Goal: Task Accomplishment & Management: Manage account settings

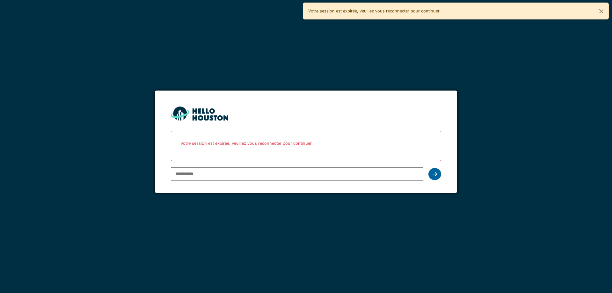
type input "**********"
click at [437, 176] on div at bounding box center [434, 174] width 13 height 12
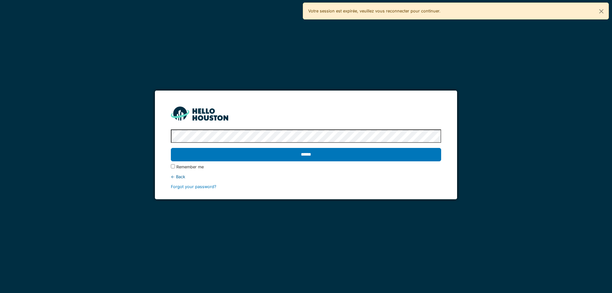
drag, startPoint x: 310, startPoint y: 148, endPoint x: 309, endPoint y: 152, distance: 4.5
click at [310, 150] on input "******" at bounding box center [306, 154] width 270 height 13
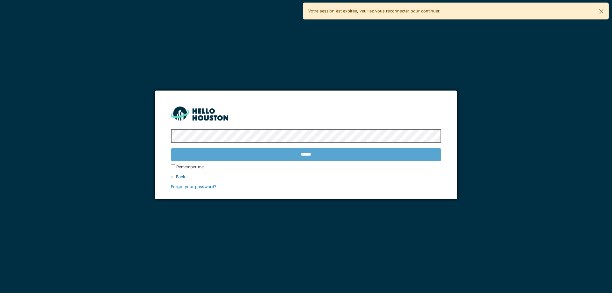
click at [309, 155] on div "******" at bounding box center [306, 154] width 270 height 18
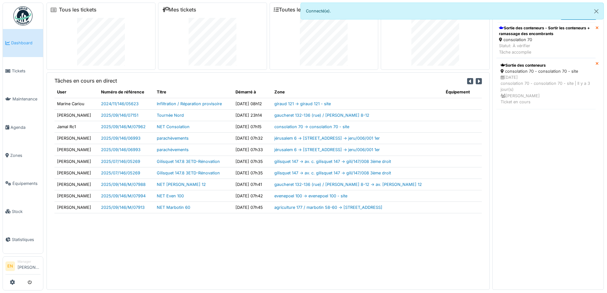
click at [137, 249] on div "Tâches en cours en direct User Numéro de référence Titre Démarré à Zone Équipem…" at bounding box center [268, 180] width 443 height 217
click at [153, 264] on div "Tâches en cours en direct User Numéro de référence Titre Démarré à Zone Équipem…" at bounding box center [268, 180] width 443 height 217
click at [131, 250] on div "Tâches en cours en direct User Numéro de référence Titre Démarré à Zone Équipem…" at bounding box center [268, 180] width 443 height 217
click at [180, 237] on div "Tâches en cours en direct User Numéro de référence Titre Démarré à Zone Équipem…" at bounding box center [268, 180] width 443 height 217
click at [16, 17] on img at bounding box center [22, 15] width 19 height 19
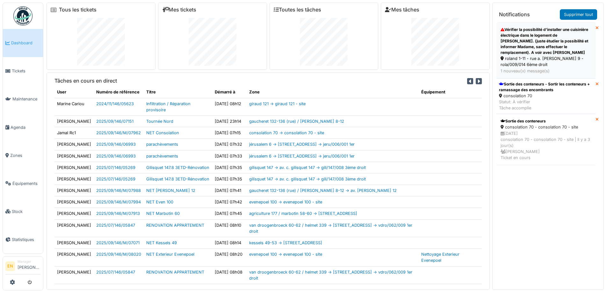
click at [529, 54] on div "Vérifier la possibilité d’installer une cuisinière électrique dans le logement …" at bounding box center [546, 41] width 91 height 29
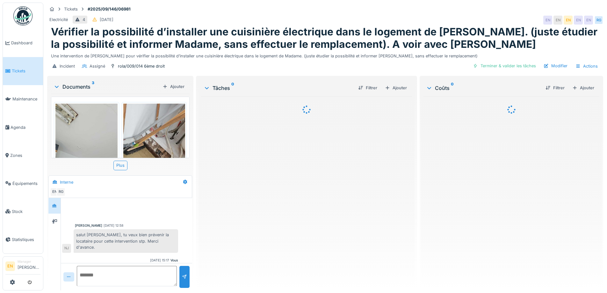
scroll to position [56, 0]
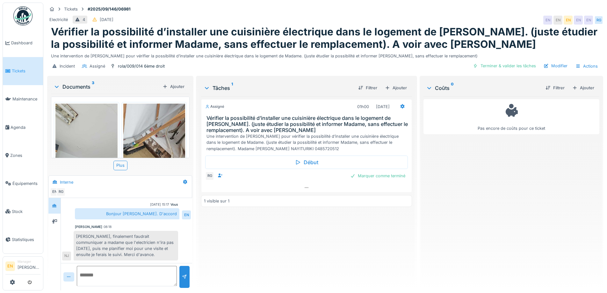
click at [235, 235] on div "Assigné 01h00 [DATE] Vérifier la possibilité d’installer une cuisinière électri…" at bounding box center [306, 190] width 211 height 189
click at [204, 243] on div "Assigné 01h00 12/09/2025 Vérifier la possibilité d’installer une cuisinière éle…" at bounding box center [306, 190] width 211 height 189
click at [305, 188] on icon at bounding box center [307, 187] width 4 height 1
click at [267, 238] on div "Assigné 01h00 12/09/2025 Vérifier la possibilité d’installer une cuisinière éle…" at bounding box center [306, 190] width 211 height 189
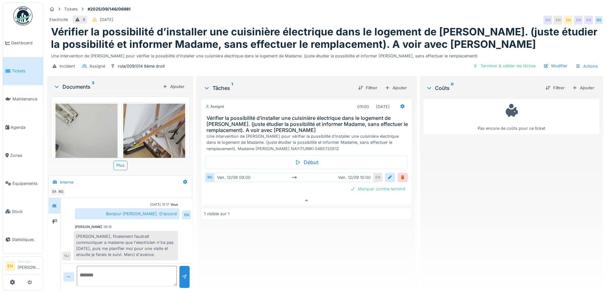
click at [267, 238] on div "Assigné 01h00 12/09/2025 Vérifier la possibilité d’installer une cuisinière éle…" at bounding box center [306, 190] width 211 height 189
click at [262, 245] on div "Assigné 01h00 12/09/2025 Vérifier la possibilité d’installer une cuisinière éle…" at bounding box center [306, 190] width 211 height 189
click at [247, 252] on div "Assigné 01h00 12/09/2025 Vérifier la possibilité d’installer une cuisinière éle…" at bounding box center [306, 190] width 211 height 189
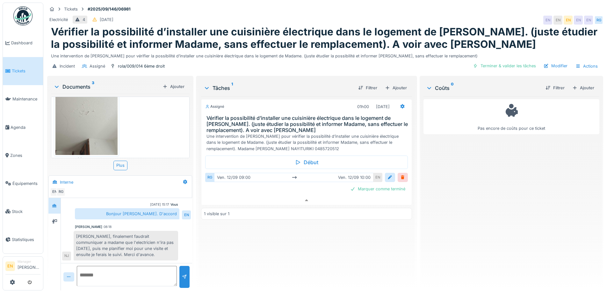
scroll to position [160, 0]
click at [212, 242] on div "Assigné 01h00 12/09/2025 Vérifier la possibilité d’installer une cuisinière éle…" at bounding box center [306, 190] width 211 height 189
click at [217, 253] on div "Assigné 01h00 12/09/2025 Vérifier la possibilité d’installer une cuisinière éle…" at bounding box center [306, 190] width 211 height 189
click at [218, 255] on div "Assigné 01h00 12/09/2025 Vérifier la possibilité d’installer une cuisinière éle…" at bounding box center [306, 190] width 211 height 189
click at [243, 265] on div "Assigné 01h00 12/09/2025 Vérifier la possibilité d’installer une cuisinière éle…" at bounding box center [306, 190] width 211 height 189
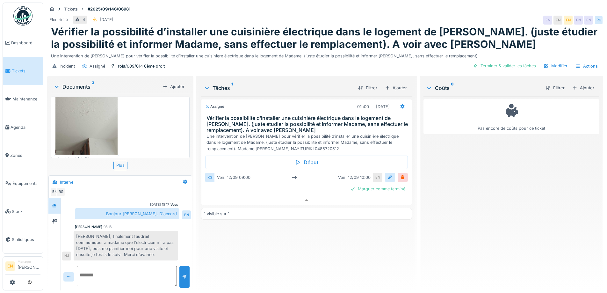
click at [265, 235] on div "Assigné 01h00 12/09/2025 Vérifier la possibilité d’installer une cuisinière éle…" at bounding box center [306, 190] width 211 height 189
click at [253, 255] on div "Assigné 01h00 12/09/2025 Vérifier la possibilité d’installer une cuisinière éle…" at bounding box center [306, 190] width 211 height 189
click at [282, 270] on div "Assigné 01h00 12/09/2025 Vérifier la possibilité d’installer une cuisinière éle…" at bounding box center [306, 190] width 211 height 189
click at [286, 267] on div "Assigné 01h00 12/09/2025 Vérifier la possibilité d’installer une cuisinière éle…" at bounding box center [306, 190] width 211 height 189
click at [270, 258] on div "Assigné 01h00 12/09/2025 Vérifier la possibilité d’installer une cuisinière éle…" at bounding box center [306, 190] width 211 height 189
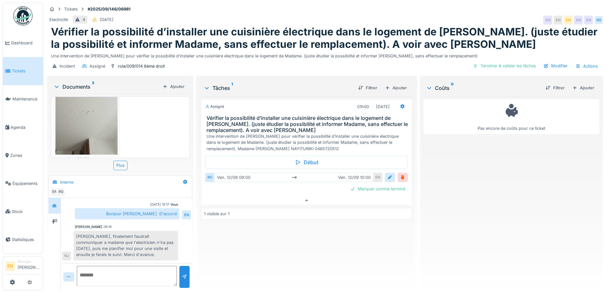
click at [115, 268] on textarea at bounding box center [127, 276] width 100 height 20
type textarea "********"
click at [182, 274] on div at bounding box center [184, 277] width 5 height 6
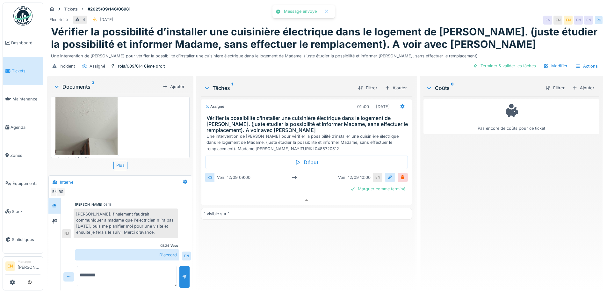
click at [310, 254] on div "Assigné 01h00 12/09/2025 Vérifier la possibilité d’installer une cuisinière éle…" at bounding box center [306, 190] width 211 height 189
click at [331, 241] on div "Assigné 01h00 12/09/2025 Vérifier la possibilité d’installer une cuisinière éle…" at bounding box center [306, 190] width 211 height 189
click at [478, 215] on div "Pas encore de coûts pour ce ticket" at bounding box center [511, 190] width 176 height 189
click at [495, 233] on div "Pas encore de coûts pour ce ticket" at bounding box center [511, 190] width 176 height 189
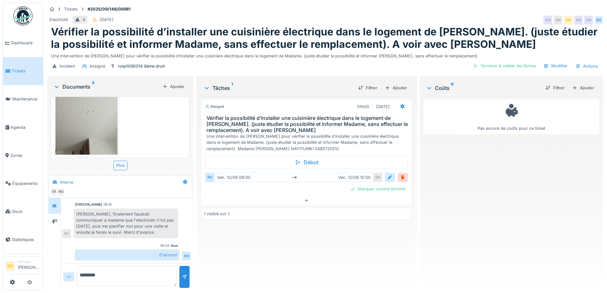
click at [377, 240] on div "Assigné 01h00 12/09/2025 Vérifier la possibilité d’installer une cuisinière éle…" at bounding box center [306, 190] width 211 height 189
click at [288, 246] on div "Assigné 01h00 12/09/2025 Vérifier la possibilité d’installer une cuisinière éle…" at bounding box center [306, 190] width 211 height 189
click at [306, 221] on div "Assigné 01h00 12/09/2025 Vérifier la possibilité d’installer une cuisinière éle…" at bounding box center [306, 190] width 211 height 189
click at [314, 248] on div "Assigné 01h00 12/09/2025 Vérifier la possibilité d’installer une cuisinière éle…" at bounding box center [306, 190] width 211 height 189
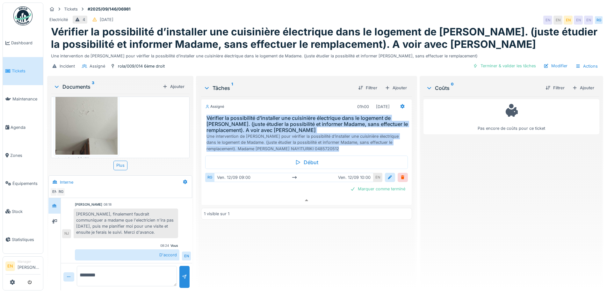
drag, startPoint x: 205, startPoint y: 111, endPoint x: 337, endPoint y: 148, distance: 138.0
click at [337, 148] on div "Assigné 01h00 12/09/2025 Vérifier la possibilité d’installer une cuisinière éle…" at bounding box center [306, 152] width 211 height 106
copy div "Vérifier la possibilité d’installer une cuisinière électrique dans le logement …"
click at [144, 63] on div "rola/009/014 6ème droit" at bounding box center [141, 66] width 47 height 6
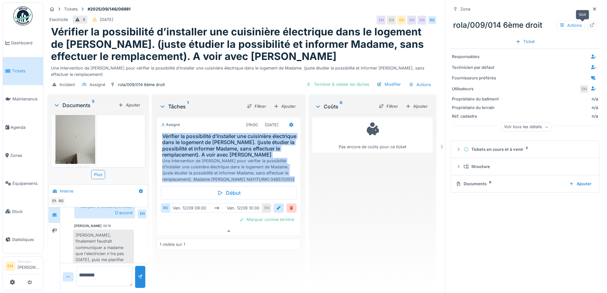
click at [587, 24] on div at bounding box center [592, 25] width 10 height 8
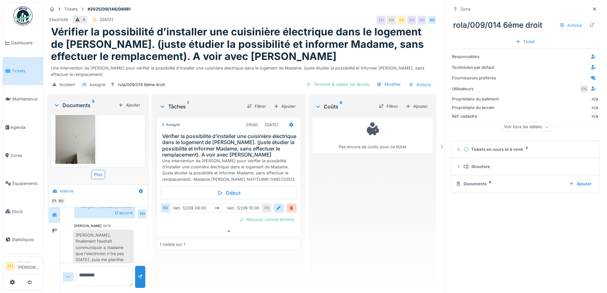
click at [360, 217] on div "Pas encore de coûts pour ce ticket" at bounding box center [372, 199] width 120 height 171
click at [290, 205] on div at bounding box center [291, 208] width 5 height 6
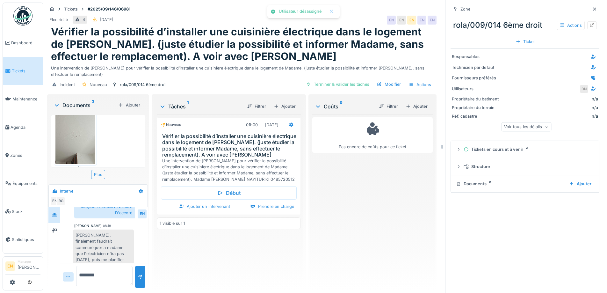
scroll to position [112, 0]
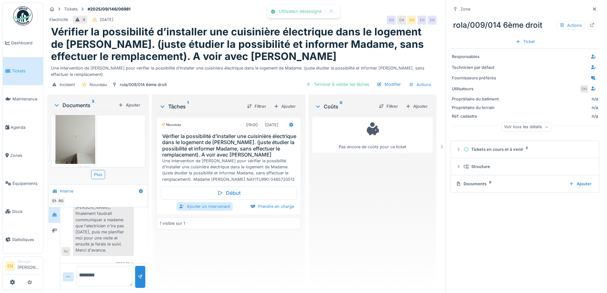
click at [215, 203] on div "Ajouter un intervenant" at bounding box center [205, 206] width 56 height 9
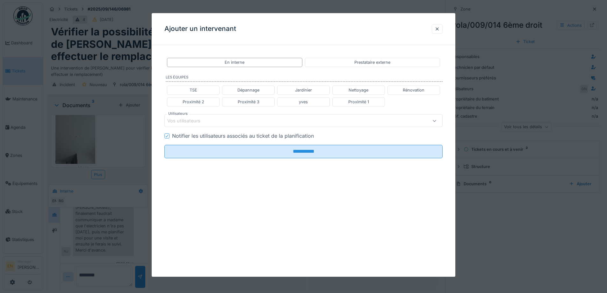
click at [249, 121] on div "Vos utilisateurs" at bounding box center [287, 120] width 240 height 7
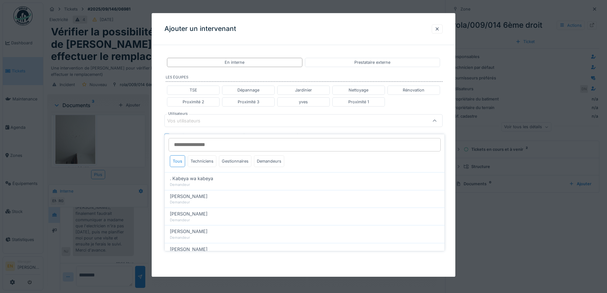
click at [218, 141] on input "Utilisateurs" at bounding box center [305, 144] width 272 height 13
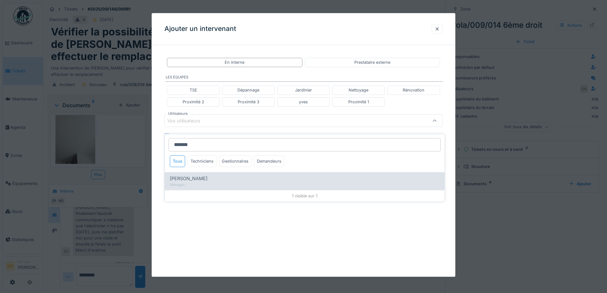
type input "*******"
click at [211, 175] on div "Nicolae Jitcu" at bounding box center [305, 178] width 270 height 7
type input "*****"
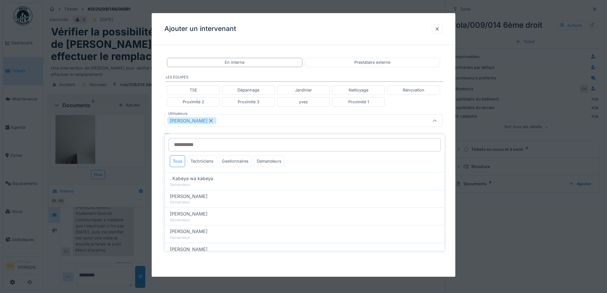
click at [454, 205] on div "**********" at bounding box center [304, 128] width 304 height 156
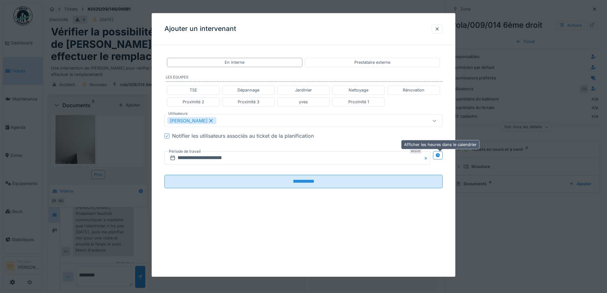
click at [443, 156] on div at bounding box center [438, 155] width 10 height 8
click at [217, 161] on input "**********" at bounding box center [228, 157] width 128 height 13
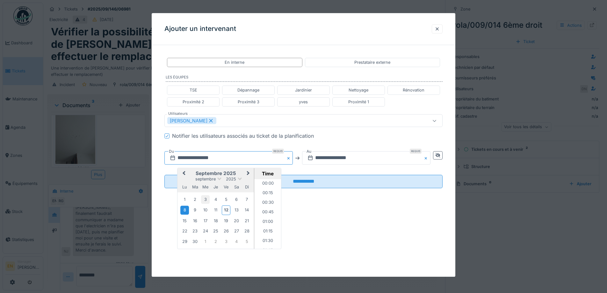
scroll to position [238, 0]
click at [193, 233] on div "23" at bounding box center [195, 231] width 9 height 9
click at [269, 194] on li "14:00" at bounding box center [267, 195] width 27 height 10
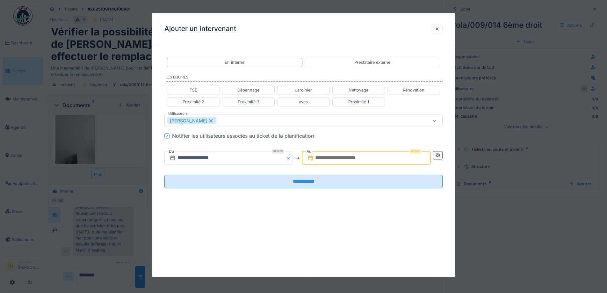
click at [353, 157] on input "text" at bounding box center [366, 157] width 128 height 13
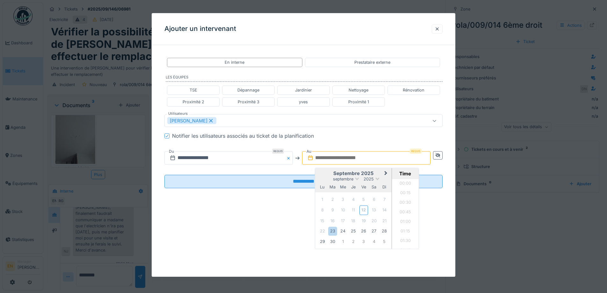
scroll to position [305, 0]
click at [331, 232] on div "23" at bounding box center [332, 231] width 9 height 9
click at [399, 198] on li "15:00" at bounding box center [405, 198] width 27 height 10
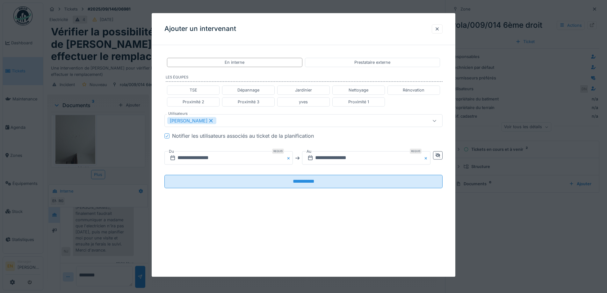
click at [331, 217] on div "**********" at bounding box center [304, 145] width 304 height 264
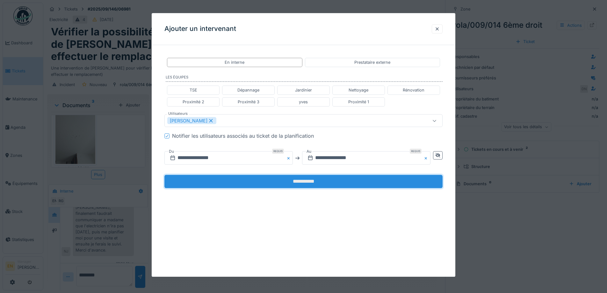
click at [298, 184] on input "**********" at bounding box center [303, 181] width 278 height 13
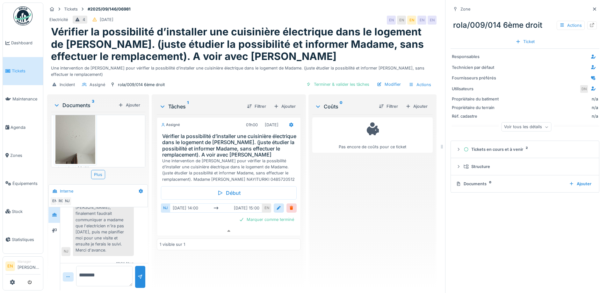
click at [385, 213] on div "Pas encore de coûts pour ce ticket" at bounding box center [372, 199] width 120 height 171
click at [289, 123] on icon at bounding box center [291, 125] width 5 height 4
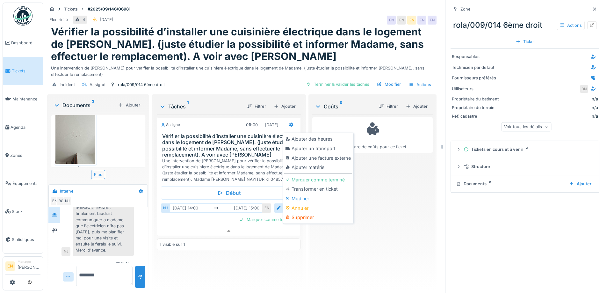
click at [409, 202] on div "Pas encore de coûts pour ce ticket" at bounding box center [372, 199] width 120 height 171
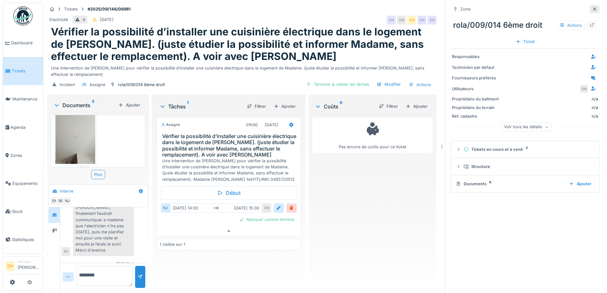
click at [592, 7] on icon at bounding box center [594, 9] width 5 height 4
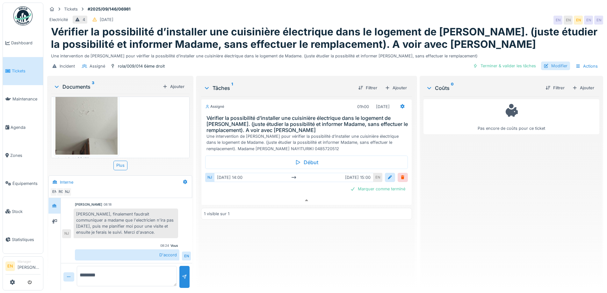
click at [550, 62] on div "Modifier" at bounding box center [555, 65] width 29 height 9
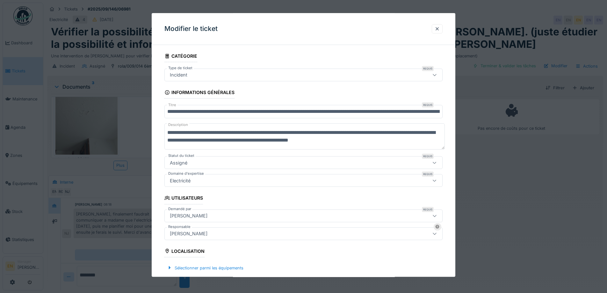
scroll to position [0, 0]
click at [168, 113] on input "**********" at bounding box center [303, 111] width 278 height 13
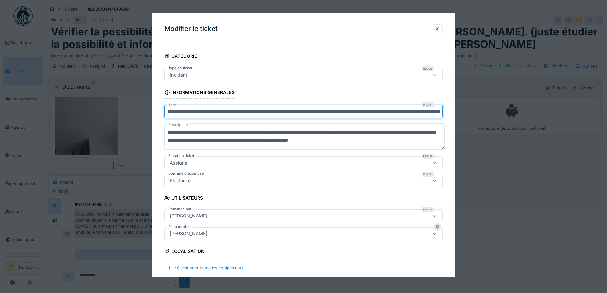
drag, startPoint x: 168, startPoint y: 112, endPoint x: 210, endPoint y: 116, distance: 42.6
click at [210, 116] on input "**********" at bounding box center [303, 111] width 278 height 13
type input "**********"
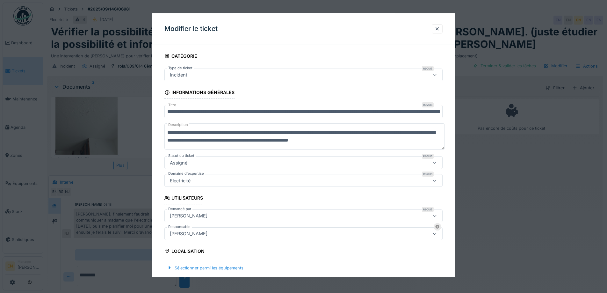
click at [451, 259] on div "**********" at bounding box center [304, 249] width 304 height 398
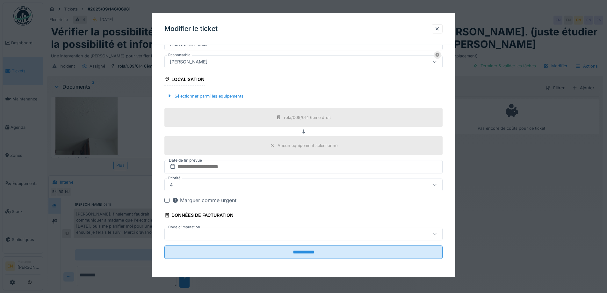
scroll to position [5, 0]
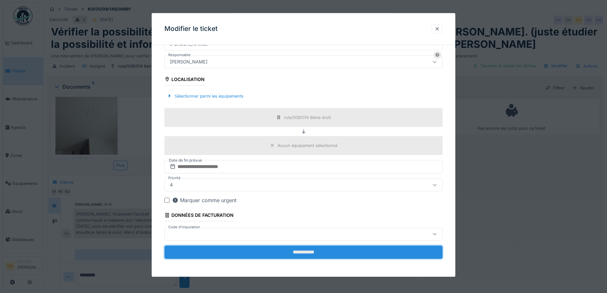
click at [297, 251] on input "**********" at bounding box center [303, 251] width 278 height 13
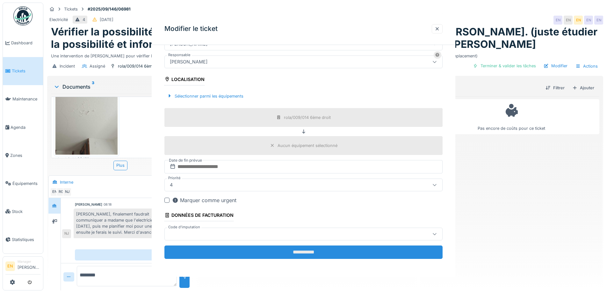
scroll to position [0, 0]
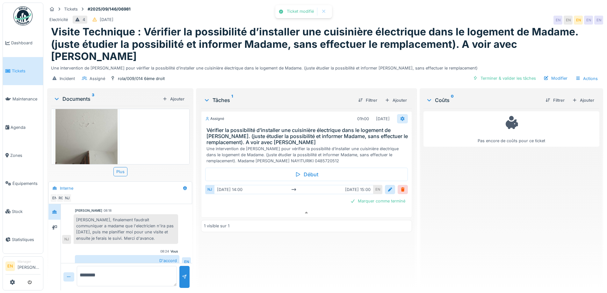
click at [401, 116] on div at bounding box center [402, 119] width 5 height 6
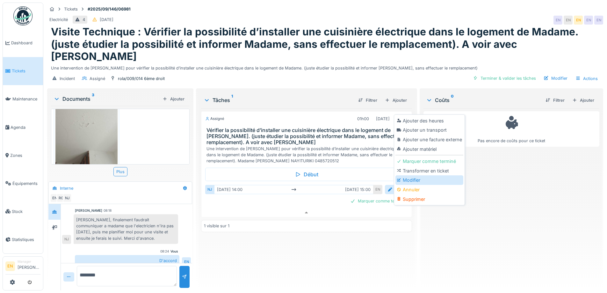
click at [404, 177] on div "Modifier" at bounding box center [429, 180] width 68 height 10
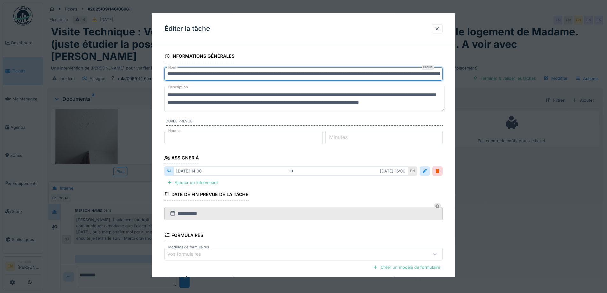
click at [168, 75] on input "**********" at bounding box center [303, 73] width 278 height 13
paste input "**********"
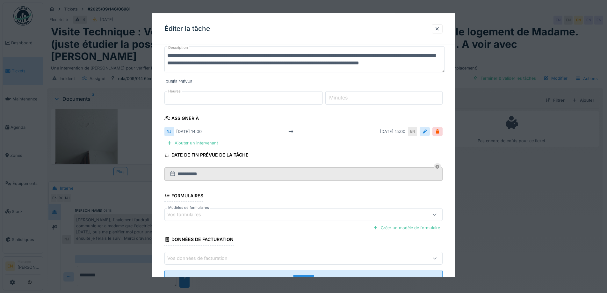
scroll to position [64, 0]
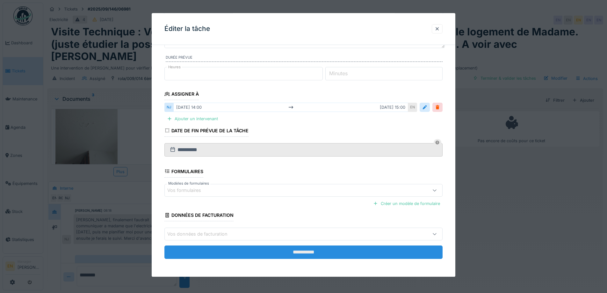
type input "**********"
click at [311, 252] on input "**********" at bounding box center [303, 251] width 278 height 13
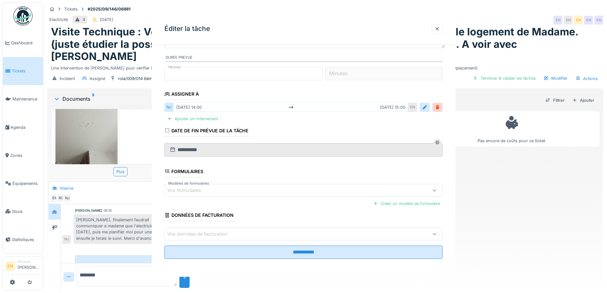
scroll to position [0, 0]
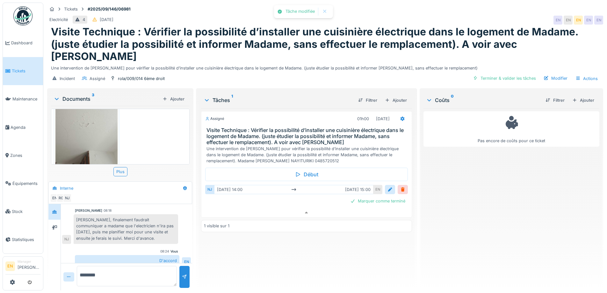
click at [312, 252] on div "Assigné 01h00 23/09/2025 Visite Technique : Vérifier la possibilité d’installer…" at bounding box center [306, 196] width 211 height 177
click at [360, 15] on div "Electricité 4 08/09/2025 EN EN EN EN EN" at bounding box center [325, 19] width 556 height 11
click at [492, 227] on div "Pas encore de coûts pour ce ticket" at bounding box center [511, 196] width 176 height 177
drag, startPoint x: 442, startPoint y: 224, endPoint x: 468, endPoint y: 123, distance: 104.6
click at [442, 222] on div "Pas encore de coûts pour ce ticket" at bounding box center [511, 196] width 176 height 177
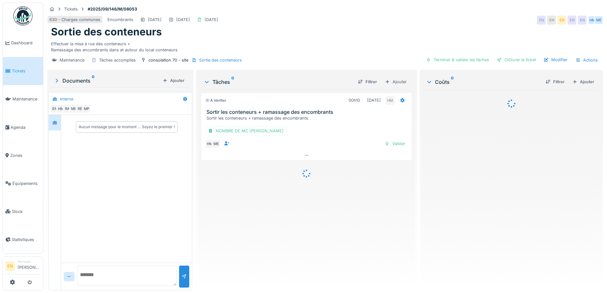
drag, startPoint x: 337, startPoint y: 226, endPoint x: 348, endPoint y: 206, distance: 22.5
click at [338, 226] on div "À vérifier 00h10 12/09/2025 HM Sortir les conteneurs + ramassage des encombrant…" at bounding box center [306, 187] width 211 height 195
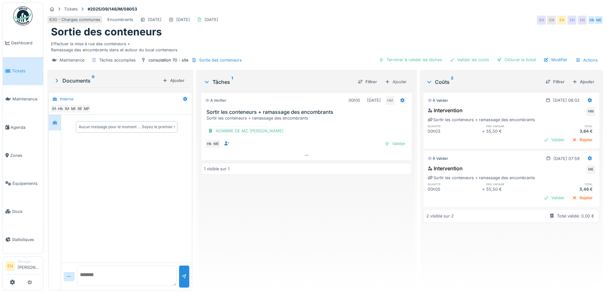
click at [316, 235] on div "À vérifier 00h10 12/09/2025 HM Sortir les conteneurs + ramassage des encombrant…" at bounding box center [306, 187] width 211 height 195
click at [338, 233] on div "À vérifier 00h10 12/09/2025 HM Sortir les conteneurs + ramassage des encombrant…" at bounding box center [306, 187] width 211 height 195
click at [257, 250] on div "À vérifier 00h10 12/09/2025 HM Sortir les conteneurs + ramassage des encombrant…" at bounding box center [306, 187] width 211 height 195
click at [575, 83] on div "Ajouter" at bounding box center [583, 81] width 27 height 9
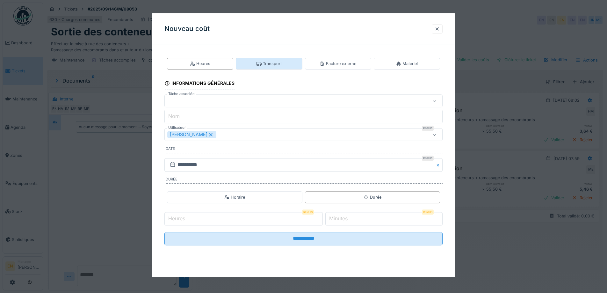
click at [272, 66] on div "Transport" at bounding box center [269, 64] width 25 height 6
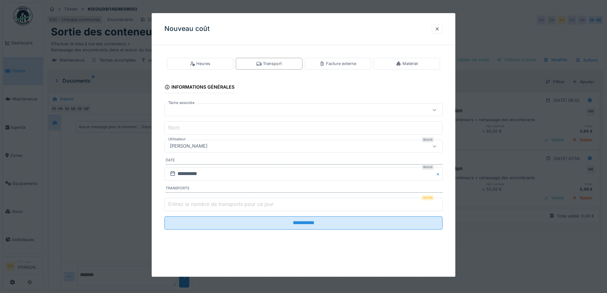
type input "*"
click at [440, 201] on input "*" at bounding box center [303, 204] width 278 height 13
click at [235, 146] on div "[PERSON_NAME]" at bounding box center [287, 146] width 240 height 7
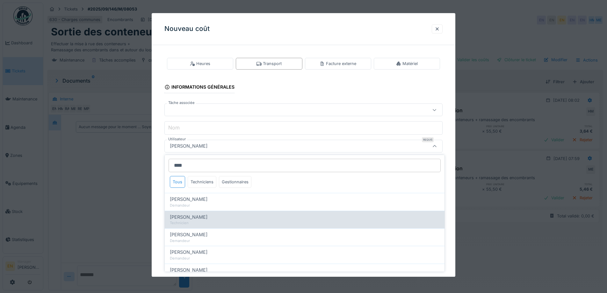
type input "****"
click at [197, 220] on span "Hassan Messari" at bounding box center [189, 216] width 38 height 7
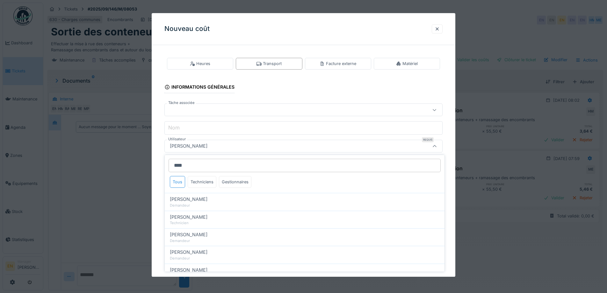
type input "****"
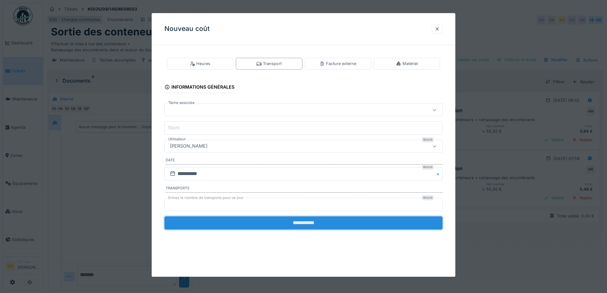
click at [305, 225] on input "**********" at bounding box center [303, 222] width 278 height 13
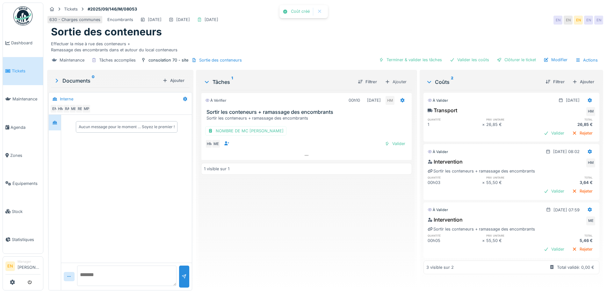
click at [307, 226] on div "À vérifier 00h10 12/09/2025 HM Sortir les conteneurs + ramassage des encombrant…" at bounding box center [306, 187] width 211 height 195
click at [319, 218] on div "À vérifier 00h10 12/09/2025 HM Sortir les conteneurs + ramassage des encombrant…" at bounding box center [306, 187] width 211 height 195
drag, startPoint x: 353, startPoint y: 23, endPoint x: 356, endPoint y: 31, distance: 8.2
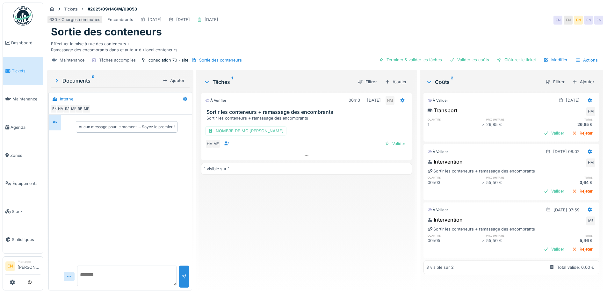
click at [353, 26] on div "Sortie des conteneurs" at bounding box center [325, 32] width 548 height 12
click at [397, 141] on div "Valider" at bounding box center [395, 143] width 26 height 9
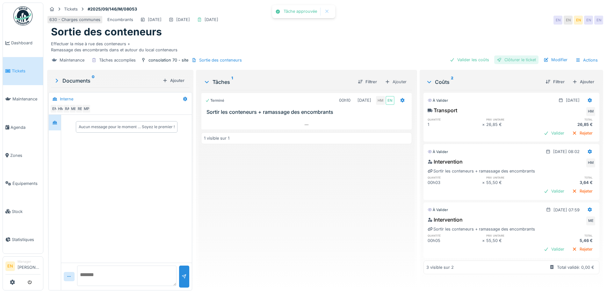
click at [516, 58] on div "Clôturer le ticket" at bounding box center [516, 59] width 44 height 9
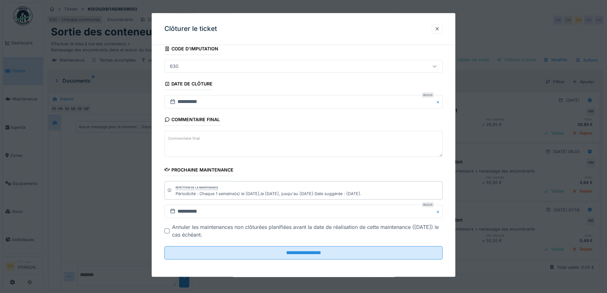
scroll to position [43, 0]
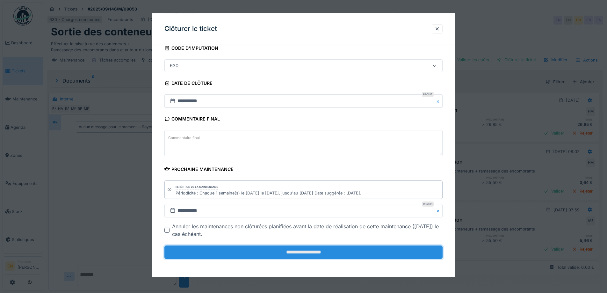
click at [316, 251] on input "**********" at bounding box center [303, 251] width 278 height 13
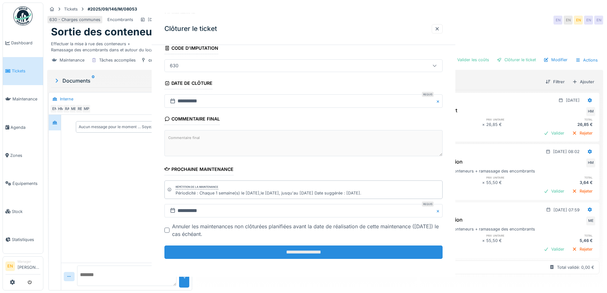
scroll to position [0, 0]
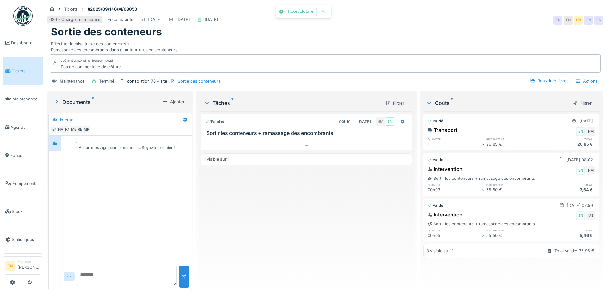
click at [328, 246] on div "Terminé 00h10 12/09/2025 HM EN Sortir les conteneurs + ramassage des encombrant…" at bounding box center [306, 198] width 211 height 174
click at [26, 17] on img at bounding box center [22, 15] width 19 height 19
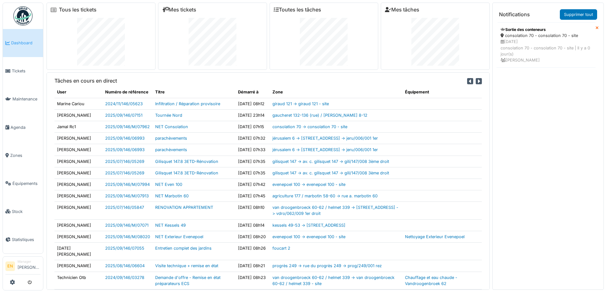
click at [26, 17] on img at bounding box center [22, 15] width 19 height 19
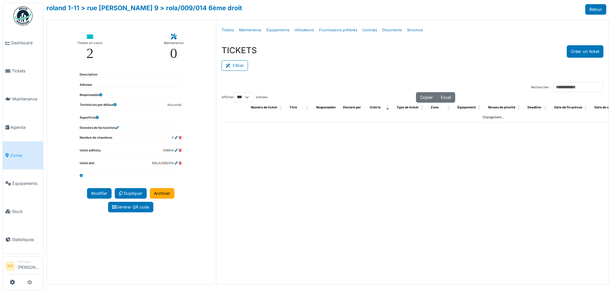
select select "***"
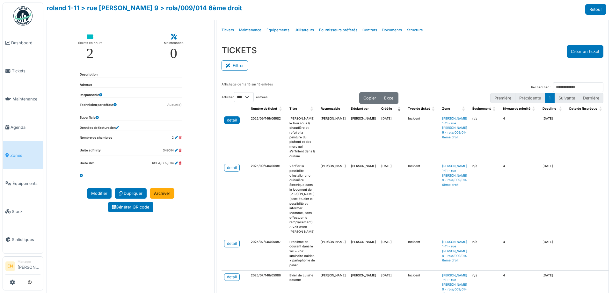
click at [228, 119] on div "detail" at bounding box center [232, 120] width 10 height 6
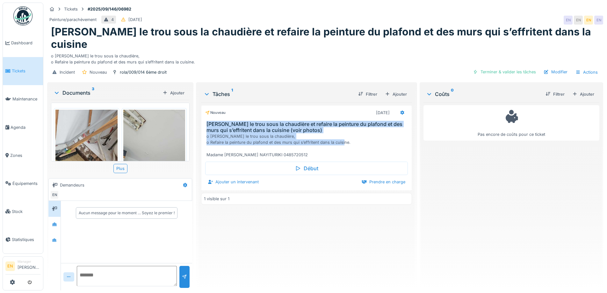
drag, startPoint x: 204, startPoint y: 107, endPoint x: 345, endPoint y: 135, distance: 143.6
click at [345, 135] on div "Nouveau 08/09/2025 Reboucher le trou sous la chaudière et refaire la peinture d…" at bounding box center [306, 131] width 211 height 53
copy div "Reboucher le trou sous la chaudière et refaire la peinture du plafond et des mu…"
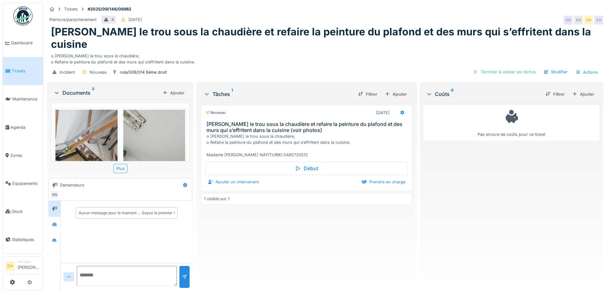
click at [246, 245] on div "Nouveau 08/09/2025 Reboucher le trou sous la chaudière et refaire la peinture d…" at bounding box center [306, 193] width 211 height 183
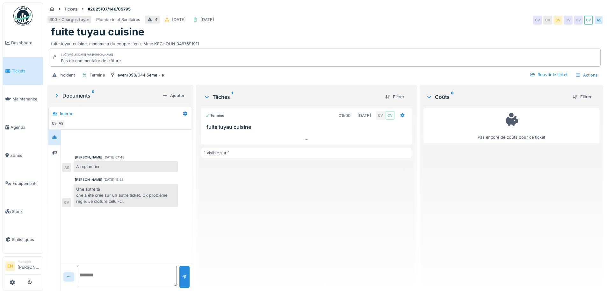
click at [409, 255] on div "Tâches 1 Filtrer Terminé 01h00 [DATE] CV CV fuite tuyau cuisine 1 visible sur 1" at bounding box center [307, 187] width 216 height 202
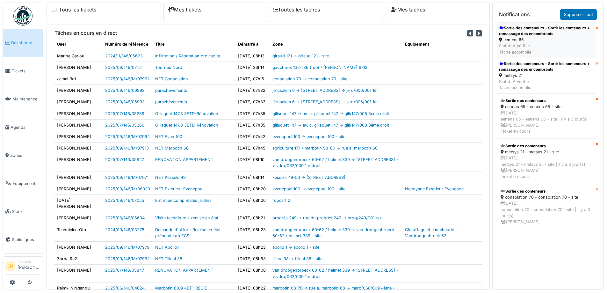
click at [518, 29] on div "Sortie des conteneurs - Sortir les conteneurs + ramassage des encombrants" at bounding box center [546, 30] width 94 height 11
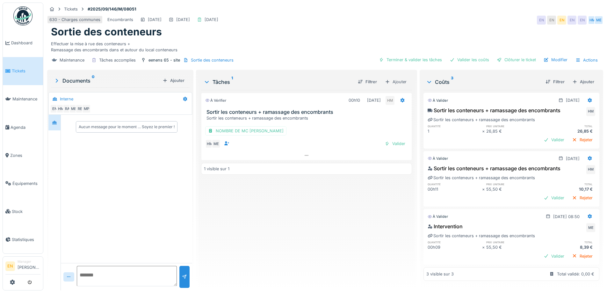
scroll to position [5, 0]
click at [519, 57] on div "Clôturer le ticket" at bounding box center [516, 59] width 44 height 9
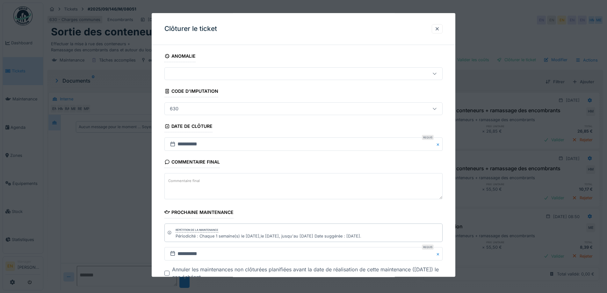
scroll to position [43, 0]
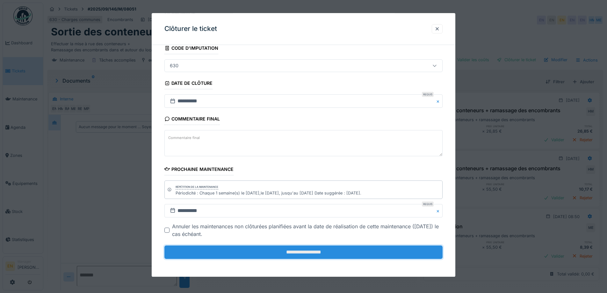
click at [307, 251] on input "**********" at bounding box center [303, 251] width 278 height 13
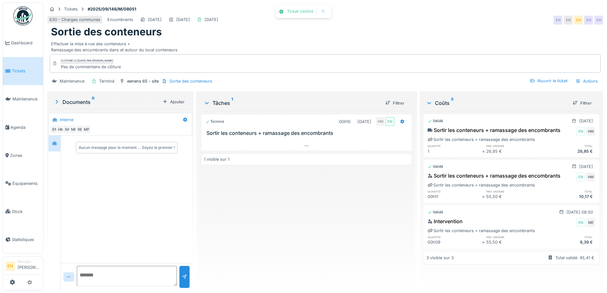
scroll to position [0, 0]
click at [25, 18] on img at bounding box center [22, 15] width 19 height 19
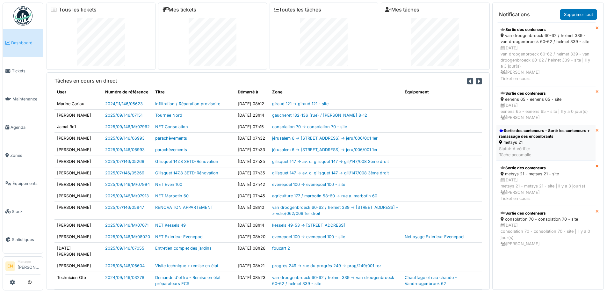
click at [538, 153] on div "Statut: À vérifier Tâche accomplie" at bounding box center [546, 152] width 94 height 12
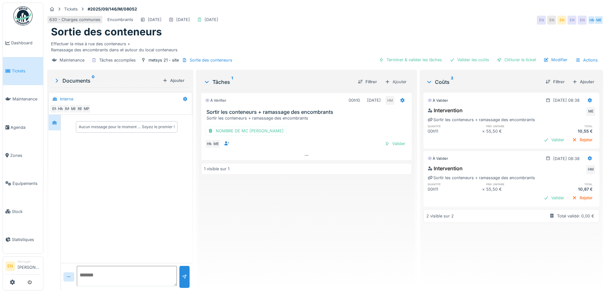
click at [332, 243] on div "À vérifier 00h10 12/09/2025 HM Sortir les conteneurs + ramassage des encombrant…" at bounding box center [306, 187] width 211 height 195
click at [575, 81] on div "Ajouter" at bounding box center [583, 81] width 27 height 9
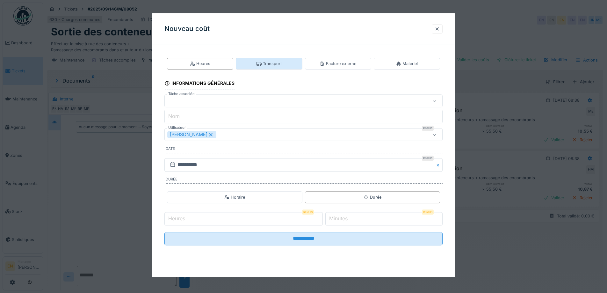
click at [279, 64] on div "Transport" at bounding box center [269, 64] width 25 height 6
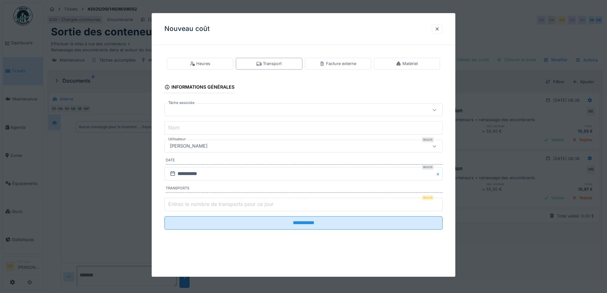
type input "*"
click at [440, 203] on input "*" at bounding box center [303, 204] width 278 height 13
click at [237, 145] on div "[PERSON_NAME]" at bounding box center [287, 146] width 240 height 7
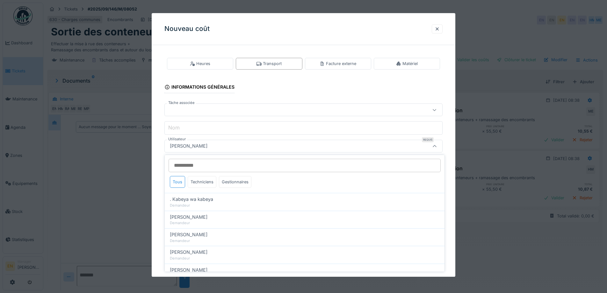
click at [230, 166] on input "Utilisateur" at bounding box center [305, 165] width 272 height 13
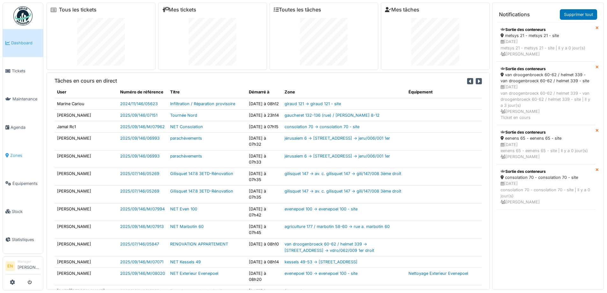
click at [17, 154] on span "Zones" at bounding box center [25, 155] width 30 height 6
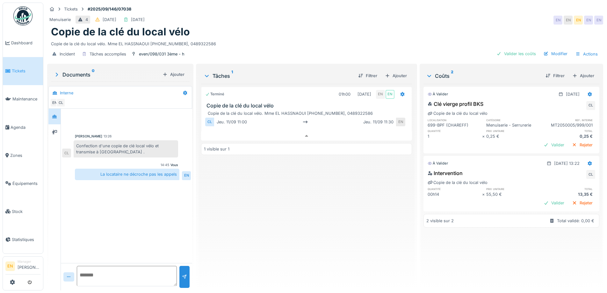
scroll to position [5, 0]
click at [421, 26] on div "Copie de la clé du local vélo" at bounding box center [325, 32] width 548 height 12
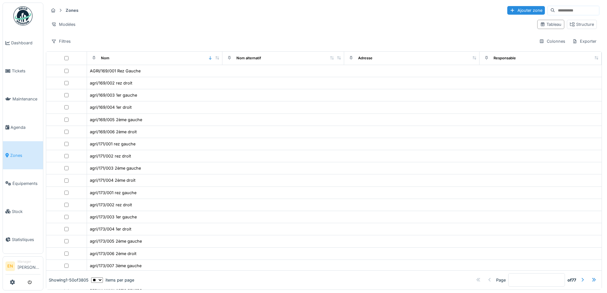
click at [555, 11] on input at bounding box center [577, 10] width 44 height 9
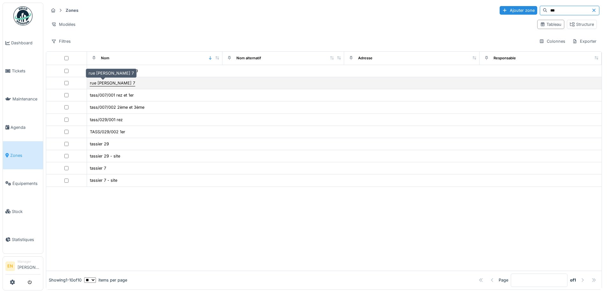
type input "***"
click at [101, 83] on div "rue [PERSON_NAME] 7" at bounding box center [112, 83] width 45 height 6
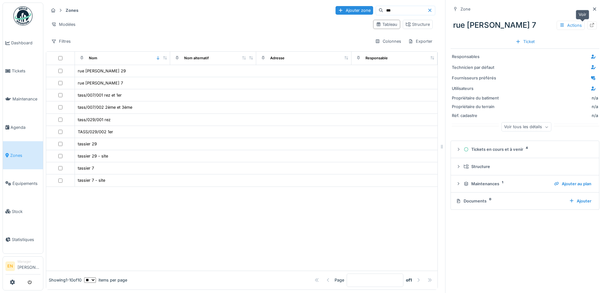
click at [590, 28] on div at bounding box center [592, 25] width 5 height 6
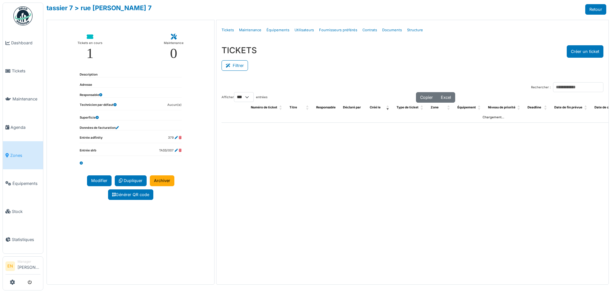
select select "***"
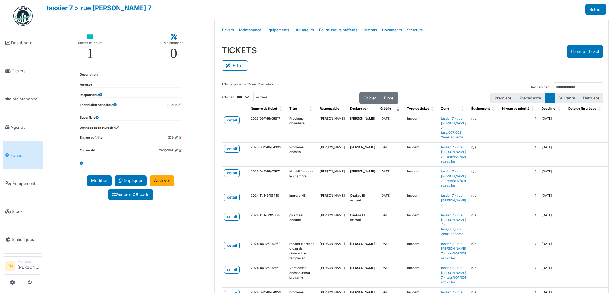
click at [379, 65] on div "Filtrer" at bounding box center [412, 65] width 382 height 14
click at [408, 31] on link "Structure" at bounding box center [414, 30] width 21 height 15
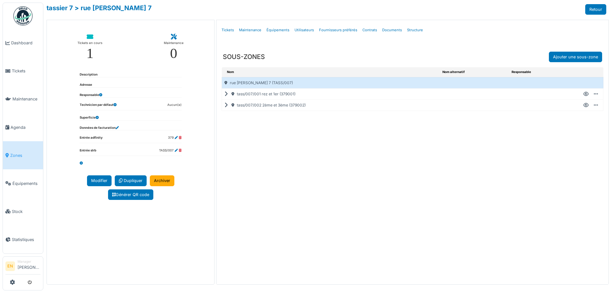
click at [587, 94] on icon at bounding box center [585, 94] width 5 height 0
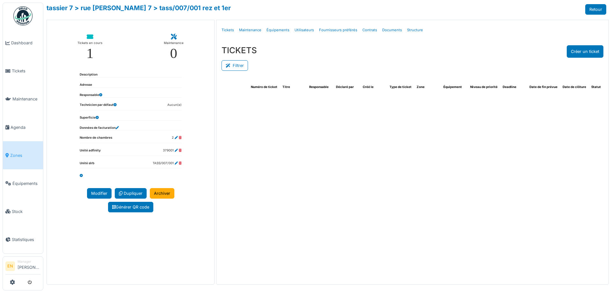
select select "***"
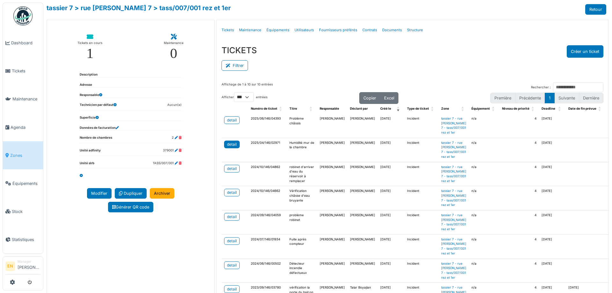
click at [229, 147] on div "detail" at bounding box center [232, 144] width 10 height 6
click at [231, 121] on div "detail" at bounding box center [232, 120] width 10 height 6
click at [439, 56] on div "TICKETS Créer un ticket" at bounding box center [412, 51] width 382 height 12
click at [431, 62] on div "Filtrer" at bounding box center [412, 65] width 382 height 14
click at [220, 47] on div "TICKETS Créer un ticket Filtrer Responsable **** Tous Remove item Tous Ahmed Be…" at bounding box center [412, 58] width 392 height 37
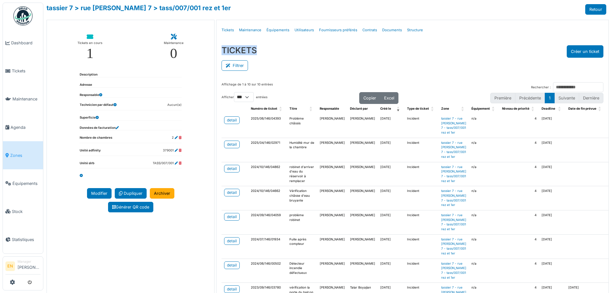
drag, startPoint x: 260, startPoint y: 50, endPoint x: 219, endPoint y: 52, distance: 41.5
click at [219, 52] on div "TICKETS Créer un ticket Filtrer Responsable **** Tous Remove item Tous Ahmed Be…" at bounding box center [412, 58] width 392 height 37
click at [265, 55] on div "TICKETS Créer un ticket" at bounding box center [412, 51] width 382 height 12
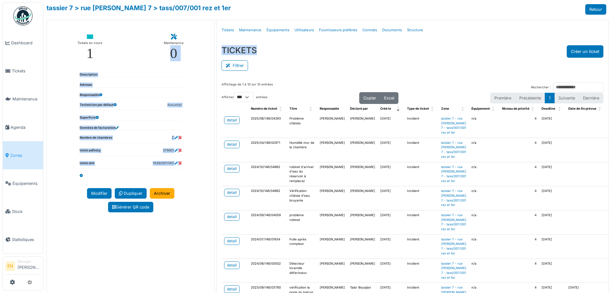
drag, startPoint x: 258, startPoint y: 51, endPoint x: 212, endPoint y: 53, distance: 45.9
click at [212, 53] on div "**********" at bounding box center [328, 162] width 562 height 285
click at [322, 49] on div "TICKETS Créer un ticket" at bounding box center [412, 51] width 382 height 12
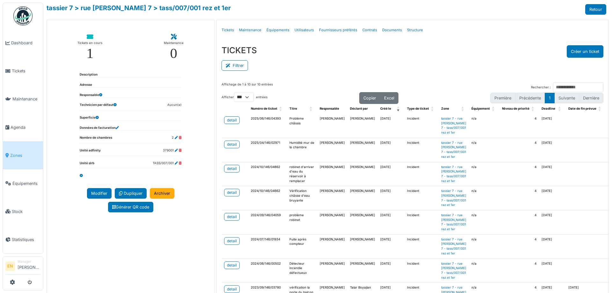
click at [263, 162] on td "2025/04/146/02971" at bounding box center [267, 150] width 39 height 24
click at [265, 126] on td "2025/06/146/04393" at bounding box center [267, 126] width 39 height 24
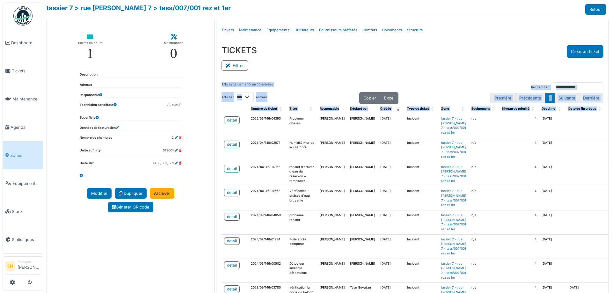
drag, startPoint x: 241, startPoint y: 119, endPoint x: 217, endPoint y: 123, distance: 23.9
click at [217, 123] on div "Affichage de 1 à 10 sur 10 entrées Rechercher : Afficher ** ** *** *** entrées …" at bounding box center [412, 219] width 392 height 284
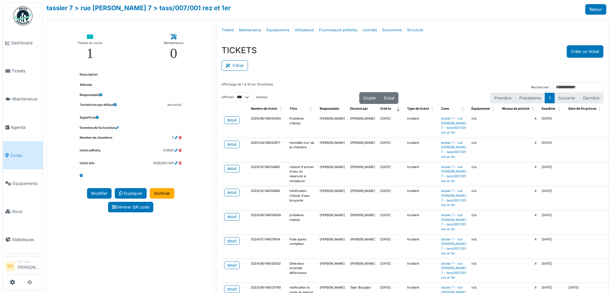
click at [290, 76] on div "TICKETS Créer un ticket Filtrer Responsable **** Tous Remove item Tous Ahmed Be…" at bounding box center [412, 58] width 392 height 37
click at [306, 83] on div "Affichage de 1 à 10 sur 10 entrées Rechercher :" at bounding box center [412, 87] width 382 height 10
click at [272, 132] on td "2025/06/146/04393" at bounding box center [267, 126] width 39 height 24
click at [248, 125] on td "2025/06/146/04393" at bounding box center [267, 126] width 39 height 24
click at [447, 65] on div "Filtrer" at bounding box center [412, 65] width 382 height 14
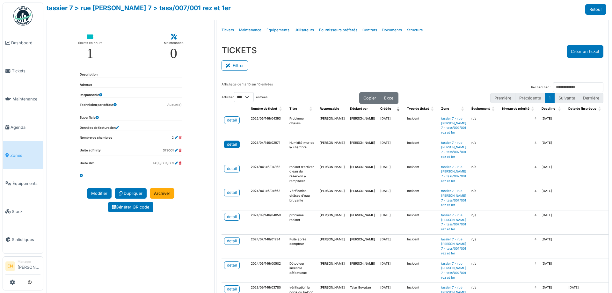
click at [232, 147] on div "detail" at bounding box center [232, 144] width 10 height 6
click at [434, 47] on div "TICKETS Créer un ticket" at bounding box center [412, 51] width 382 height 12
click at [442, 57] on div "TICKETS Créer un ticket" at bounding box center [412, 51] width 382 height 12
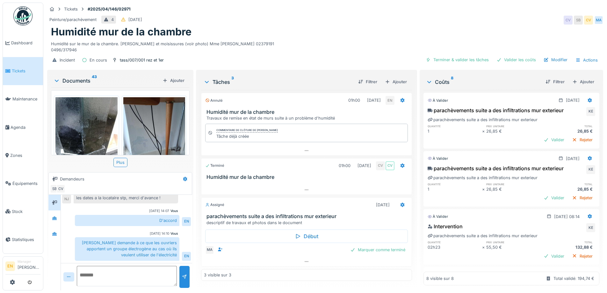
scroll to position [5, 0]
click at [305, 261] on icon at bounding box center [307, 261] width 4 height 1
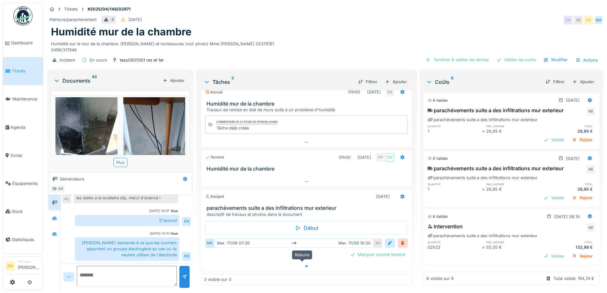
click at [304, 264] on icon at bounding box center [306, 266] width 5 height 4
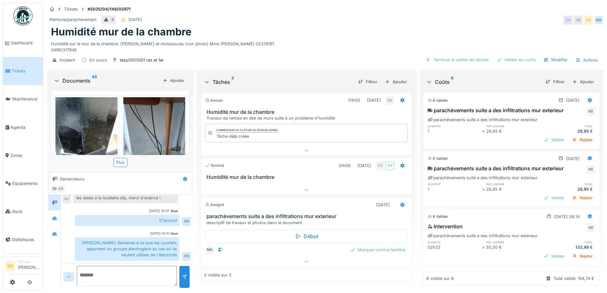
click at [311, 32] on div "Humidité mur de la chambre" at bounding box center [325, 32] width 548 height 12
click at [321, 47] on div "Humidité sur le mur de la chambre. Taches et moisissures (voir photo) Mme Salim…" at bounding box center [325, 45] width 548 height 15
click at [306, 259] on icon at bounding box center [306, 261] width 5 height 4
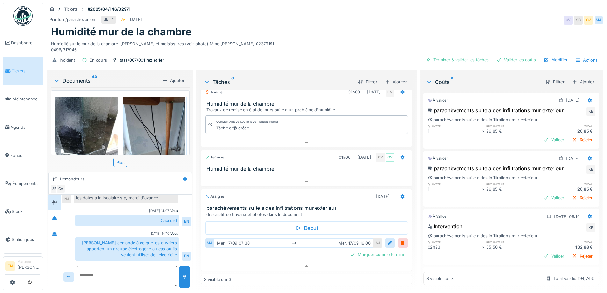
click at [334, 26] on div "Humidité mur de la chambre" at bounding box center [325, 32] width 548 height 12
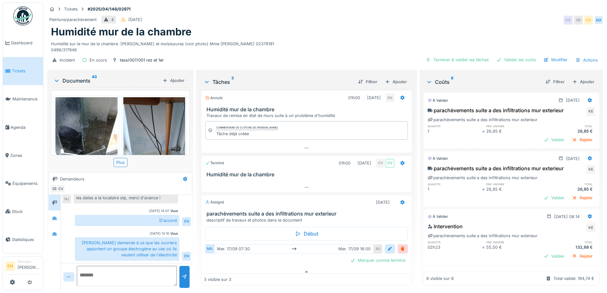
scroll to position [0, 0]
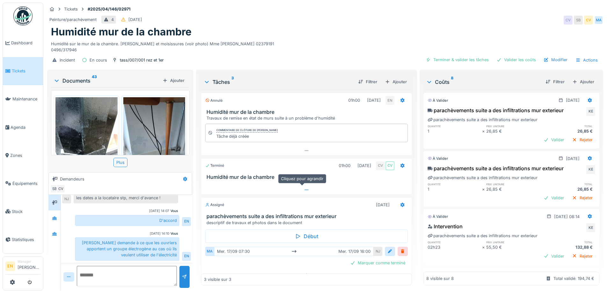
click at [305, 189] on icon at bounding box center [307, 189] width 4 height 1
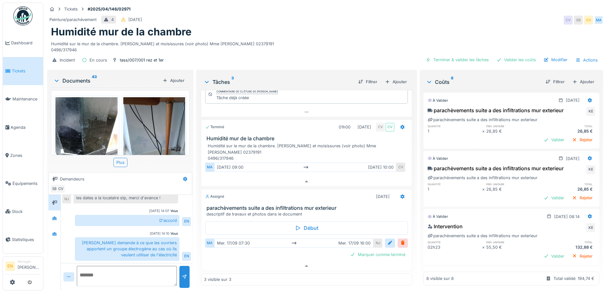
scroll to position [39, 0]
click at [313, 38] on div "Humidité sur le mur de la chambre. Taches et moisissures (voir photo) Mme Salim…" at bounding box center [325, 45] width 548 height 15
drag, startPoint x: 363, startPoint y: 33, endPoint x: 369, endPoint y: 41, distance: 10.2
click at [363, 33] on div "Humidité mur de la chambre Humidité sur le mur de la chambre. Taches et moisiss…" at bounding box center [325, 39] width 556 height 27
click at [486, 14] on div "Peinture/parachèvement 4 07/04/2025 CV SB CV MA" at bounding box center [325, 19] width 556 height 11
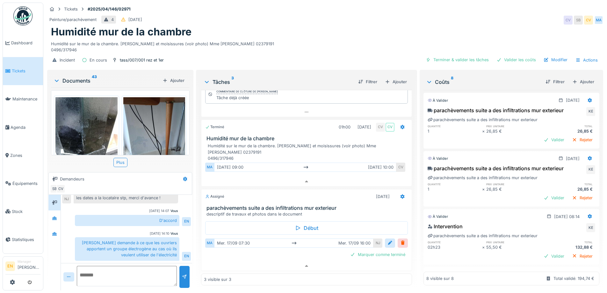
click at [411, 26] on div "Humidité mur de la chambre" at bounding box center [325, 32] width 548 height 12
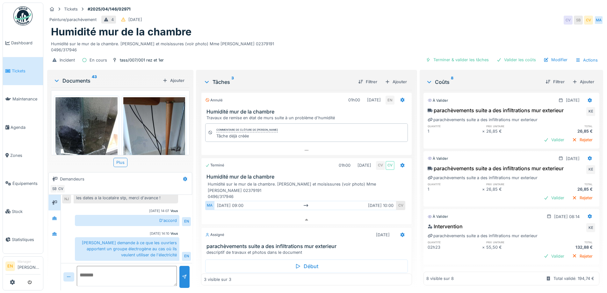
scroll to position [0, 0]
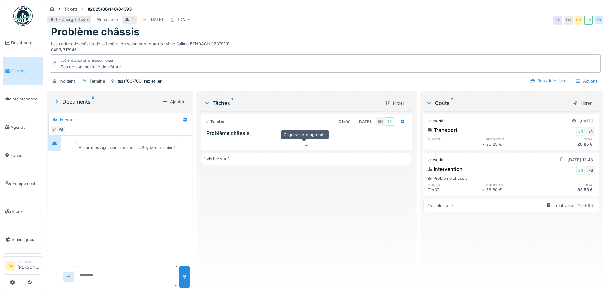
click at [301, 146] on div at bounding box center [306, 145] width 211 height 9
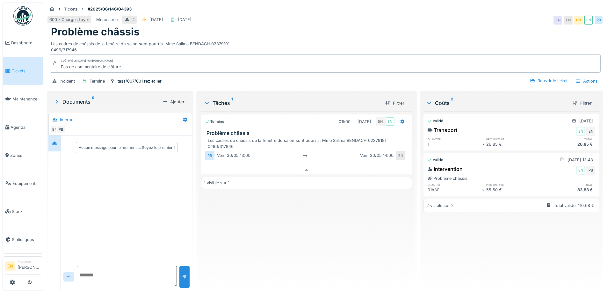
click at [303, 208] on div "Terminé 01h00 [DATE] EN EN Problème châssis Les cadres de châssis de la fenêtre…" at bounding box center [306, 198] width 211 height 174
click at [303, 217] on div "Terminé 01h00 [DATE] EN EN Problème châssis Les cadres de châssis de la fenêtre…" at bounding box center [306, 198] width 211 height 174
drag, startPoint x: 303, startPoint y: 220, endPoint x: 432, endPoint y: 31, distance: 228.1
click at [305, 217] on div "Terminé 01h00 [DATE] EN EN Problème châssis Les cadres de châssis de la fenêtre…" at bounding box center [306, 198] width 211 height 174
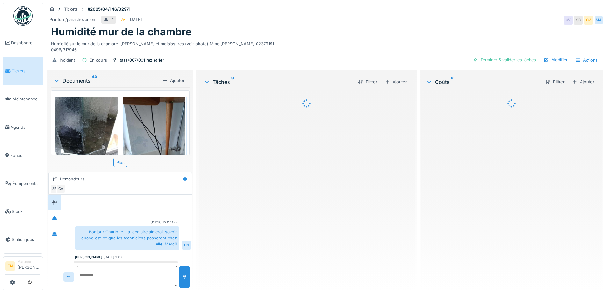
scroll to position [88, 0]
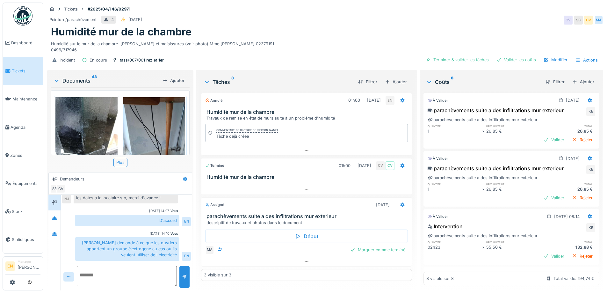
click at [318, 53] on div "Incident En cours tass/007/001 rez et 1er Terminer & valider les tâches Valider…" at bounding box center [325, 60] width 556 height 14
drag, startPoint x: 140, startPoint y: 222, endPoint x: 179, endPoint y: 222, distance: 39.5
click at [179, 231] on div "Vous [DATE] 14:10 Madame demande à ce que les ouvriers apportent un groupe élec…" at bounding box center [126, 246] width 129 height 30
click at [156, 238] on div "[PERSON_NAME] demande à ce que les ouvriers apportent un groupe électrogène au …" at bounding box center [127, 249] width 105 height 24
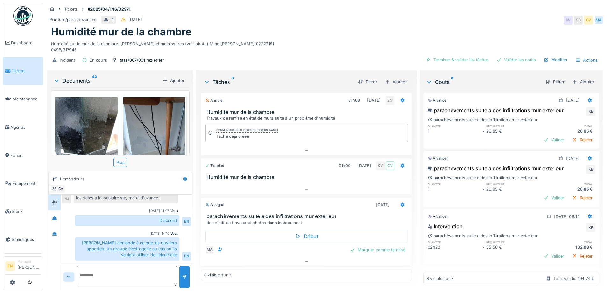
click at [148, 248] on div "[PERSON_NAME] demande à ce que les ouvriers apportent un groupe électrogène au …" at bounding box center [127, 249] width 105 height 24
drag, startPoint x: 79, startPoint y: 237, endPoint x: 175, endPoint y: 251, distance: 97.3
click at [175, 251] on div "[PERSON_NAME] demande à ce que les ouvriers apportent un groupe électrogène au …" at bounding box center [127, 249] width 105 height 24
click at [89, 231] on div "Vous [DATE] 14:10" at bounding box center [126, 233] width 103 height 5
click at [292, 42] on div "Humidité sur le mur de la chambre. [PERSON_NAME] et moisissures (voir photo) Mm…" at bounding box center [325, 45] width 548 height 15
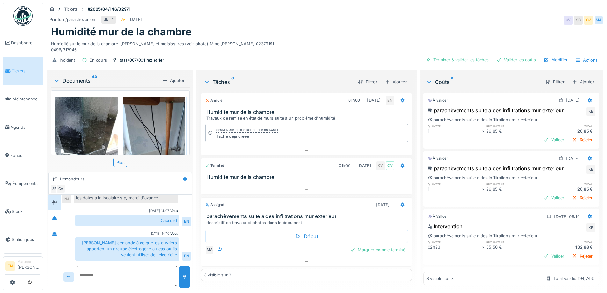
click at [413, 189] on div "Tâches 3 Filtrer Ajouter Annulé 01h00 [DATE] EN Humidité mur de la chambre Trav…" at bounding box center [306, 181] width 221 height 222
click at [410, 192] on div "Tâches 3 Filtrer Ajouter Annulé 01h00 [DATE] EN Humidité mur de la chambre Trav…" at bounding box center [307, 179] width 216 height 217
click at [199, 192] on div "Tâches 3 Filtrer Ajouter Annulé 01h00 [DATE] EN Humidité mur de la chambre Trav…" at bounding box center [307, 179] width 216 height 217
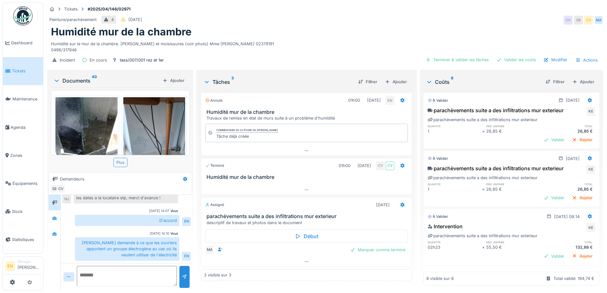
click at [412, 191] on div "Tâches 3 Filtrer Ajouter Annulé 01h00 [DATE] EN Humidité mur de la chambre Trav…" at bounding box center [306, 181] width 221 height 222
click at [410, 191] on div "Tâches 3 Filtrer Ajouter Annulé 01h00 [DATE] EN Humidité mur de la chambre Trav…" at bounding box center [307, 179] width 216 height 217
click at [304, 148] on icon at bounding box center [306, 150] width 5 height 4
click at [305, 188] on icon at bounding box center [306, 190] width 5 height 4
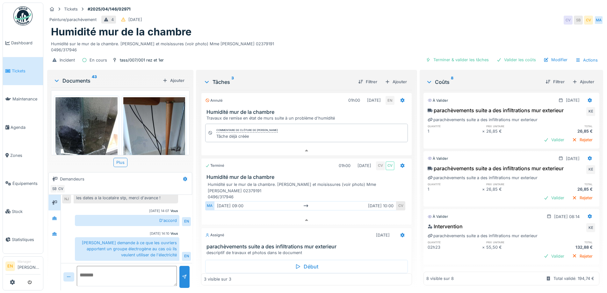
drag, startPoint x: 291, startPoint y: 26, endPoint x: 285, endPoint y: 46, distance: 20.9
click at [290, 27] on div "Humidité mur de la chambre" at bounding box center [325, 32] width 548 height 12
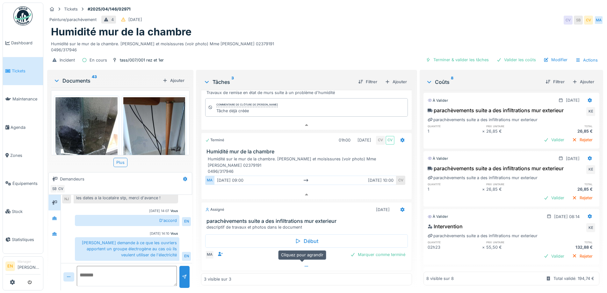
click at [304, 264] on icon at bounding box center [306, 266] width 5 height 4
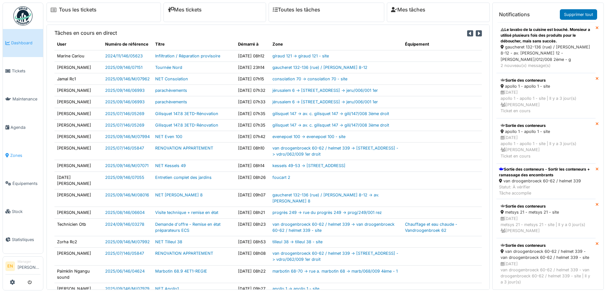
click at [15, 152] on span "Zones" at bounding box center [25, 155] width 30 height 6
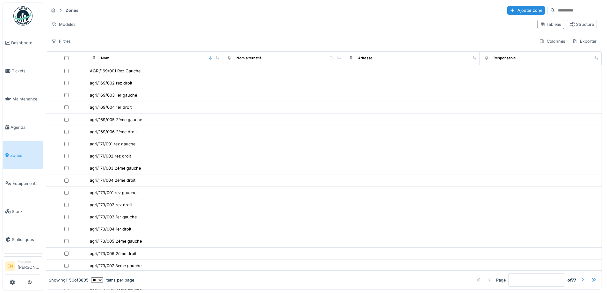
click at [573, 7] on input at bounding box center [577, 10] width 44 height 9
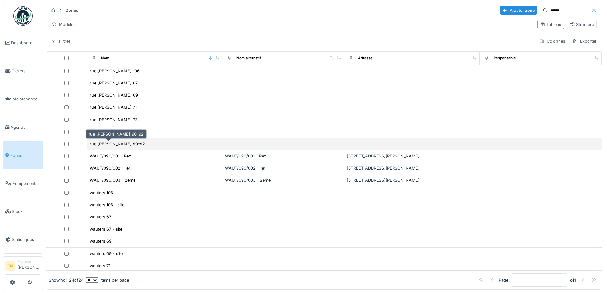
type input "******"
click at [117, 145] on div "rue [PERSON_NAME] 90-92" at bounding box center [117, 144] width 55 height 6
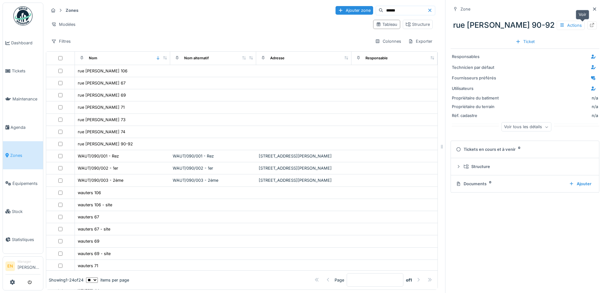
click at [590, 27] on icon at bounding box center [592, 25] width 5 height 4
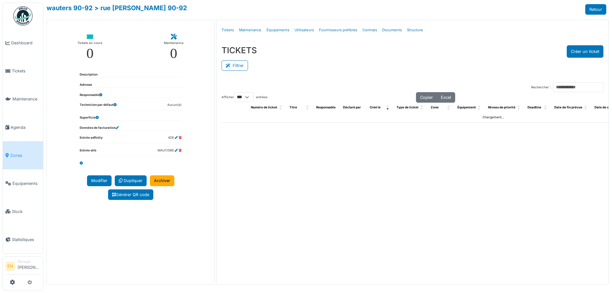
select select "***"
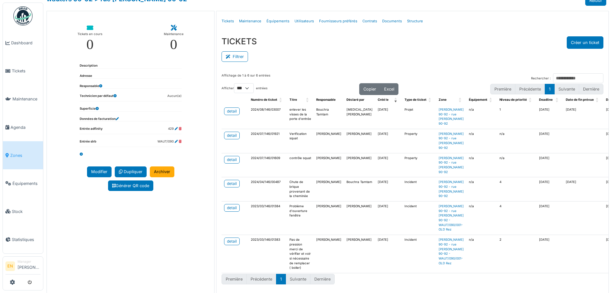
scroll to position [14, 0]
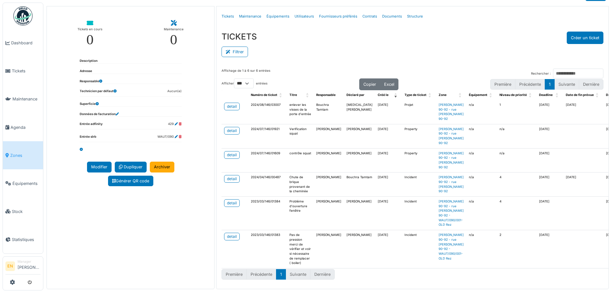
click at [339, 46] on div "Filtrer" at bounding box center [412, 51] width 382 height 14
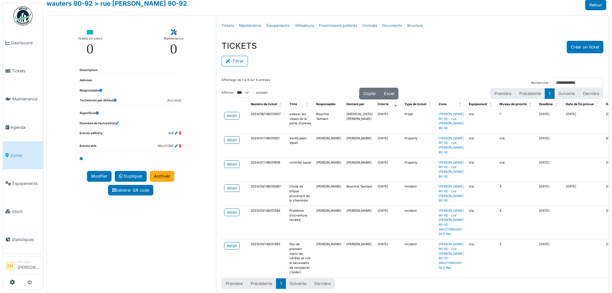
scroll to position [0, 0]
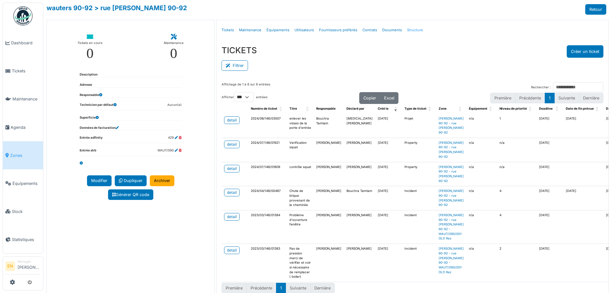
click at [404, 31] on link "Structure" at bounding box center [414, 30] width 21 height 15
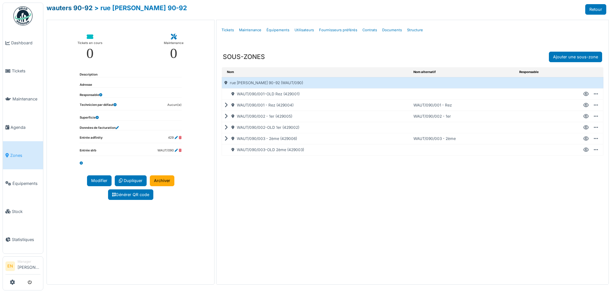
click at [89, 7] on link "wauters 90-92" at bounding box center [70, 8] width 46 height 8
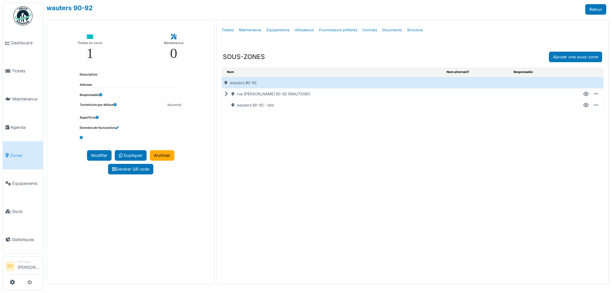
click at [587, 105] on icon at bounding box center [585, 105] width 5 height 0
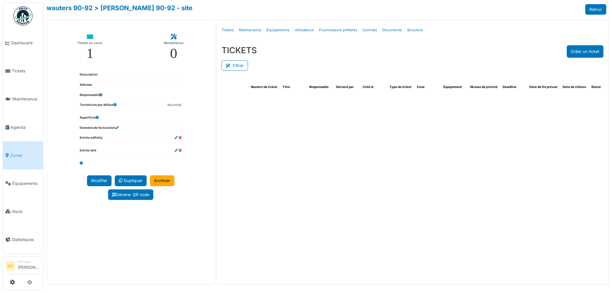
select select "***"
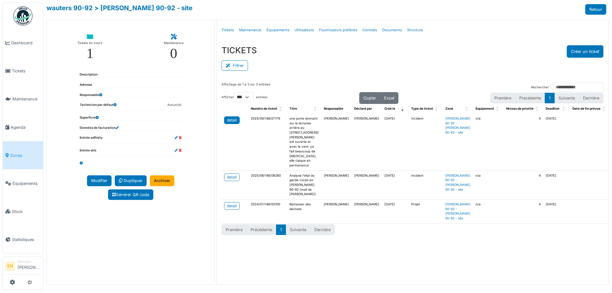
click at [230, 120] on div "detail" at bounding box center [232, 120] width 10 height 6
click at [15, 155] on span "Zones" at bounding box center [25, 155] width 30 height 6
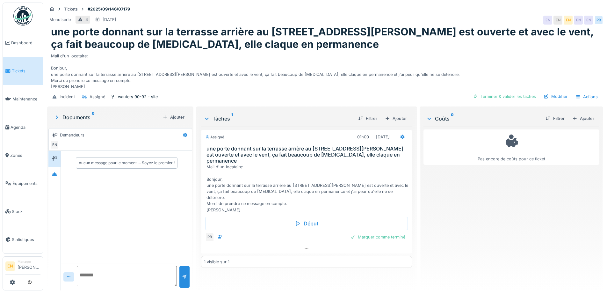
click at [450, 208] on div "Pas encore de coûts pour ce ticket" at bounding box center [511, 206] width 176 height 159
click at [448, 59] on div "Mail d'un locataire: Bonjour, une porte donnant sur la terrasse arrière au [STR…" at bounding box center [325, 69] width 548 height 39
click at [434, 68] on div "Mail d'un locataire: Bonjour, une porte donnant sur la terrasse arrière au [STR…" at bounding box center [325, 69] width 548 height 39
click at [438, 187] on div "Pas encore de coûts pour ce ticket" at bounding box center [511, 206] width 176 height 159
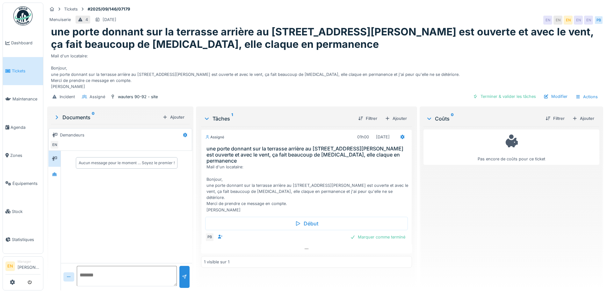
click at [404, 45] on h1 "une porte donnant sur la terrasse arrière au 92 rue Joseph Waters est ouverte e…" at bounding box center [325, 38] width 548 height 25
click at [423, 50] on div "Mail d'un locataire: Bonjour, une porte donnant sur la terrasse arrière au 92 r…" at bounding box center [325, 69] width 548 height 39
click at [440, 74] on div "Mail d'un locataire: Bonjour, une porte donnant sur la terrasse arrière au 92 r…" at bounding box center [325, 69] width 548 height 39
click at [474, 50] on div "Mail d'un locataire: Bonjour, une porte donnant sur la terrasse arrière au 92 r…" at bounding box center [325, 69] width 548 height 39
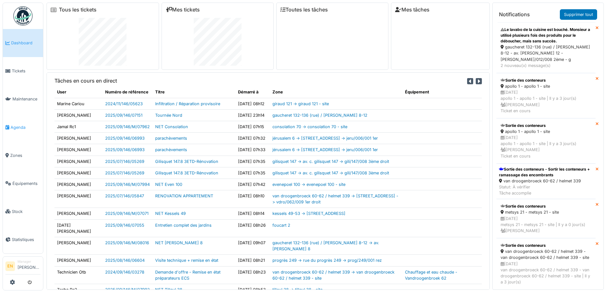
click at [21, 125] on span "Agenda" at bounding box center [26, 127] width 30 height 6
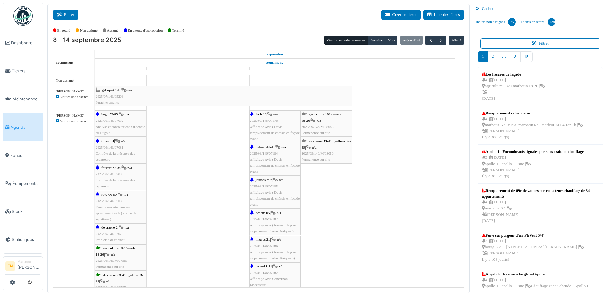
click at [72, 17] on button "Filtrer" at bounding box center [65, 15] width 25 height 11
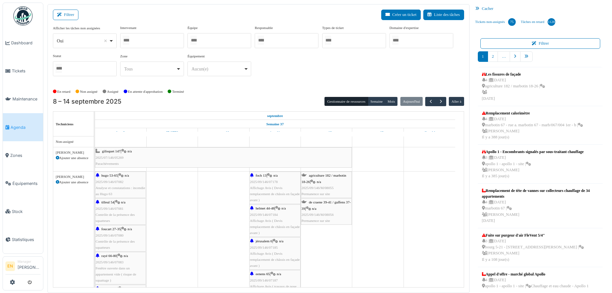
click at [113, 45] on div "Oui Remove item" at bounding box center [84, 40] width 58 height 9
select select "**"
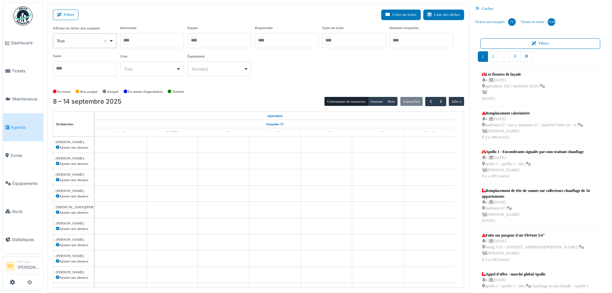
click at [150, 40] on div at bounding box center [152, 40] width 64 height 15
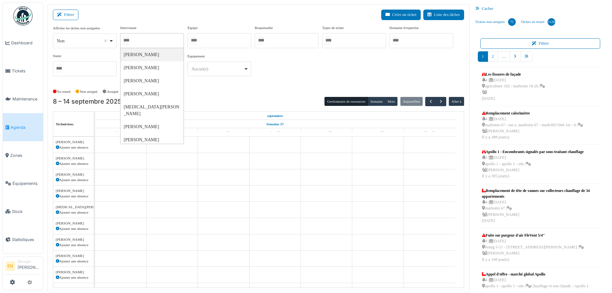
click at [153, 40] on div at bounding box center [152, 40] width 64 height 15
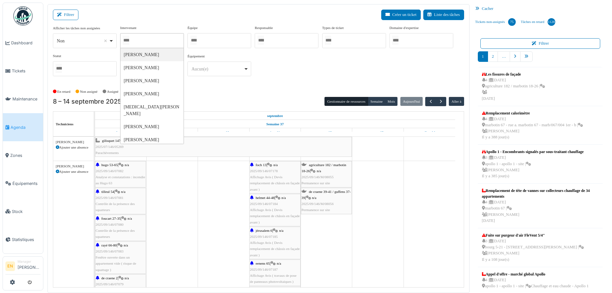
click at [161, 44] on div at bounding box center [152, 40] width 64 height 15
type input "****"
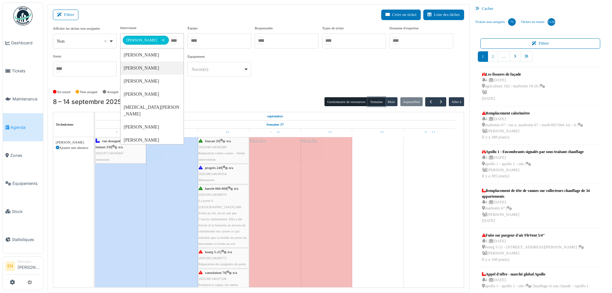
click at [374, 102] on button "Semaine" at bounding box center [377, 101] width 18 height 9
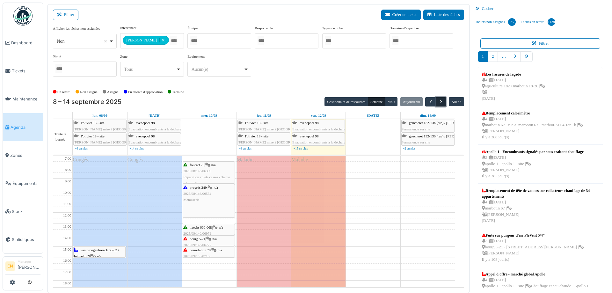
click at [438, 101] on span "button" at bounding box center [440, 101] width 5 height 5
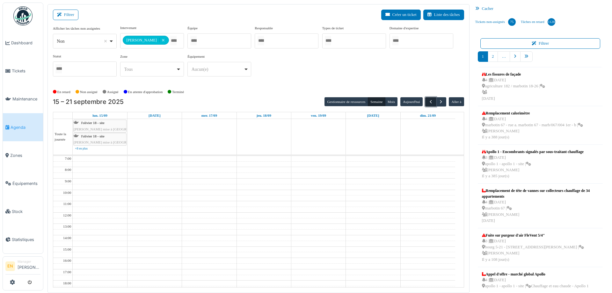
click at [428, 101] on span "button" at bounding box center [430, 101] width 5 height 5
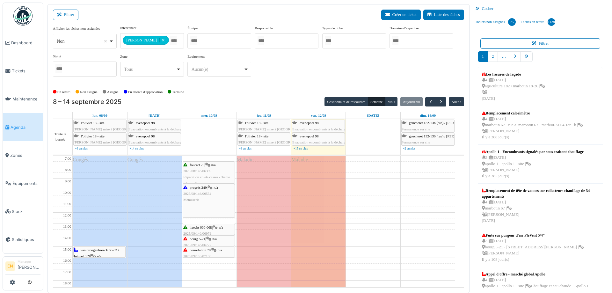
click at [304, 79] on div "**********" at bounding box center [258, 53] width 411 height 56
click at [300, 77] on div "**********" at bounding box center [258, 53] width 411 height 56
click at [368, 78] on div "**********" at bounding box center [258, 53] width 411 height 56
click at [368, 76] on div "**********" at bounding box center [258, 53] width 411 height 56
click at [387, 72] on div "**********" at bounding box center [258, 53] width 411 height 56
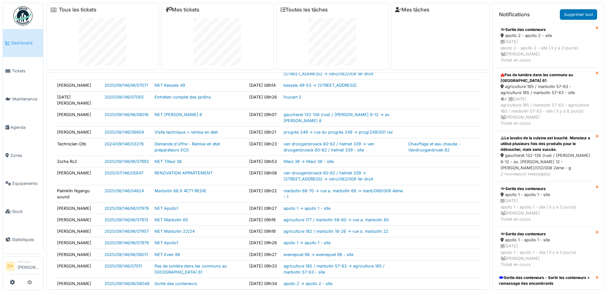
scroll to position [125, 0]
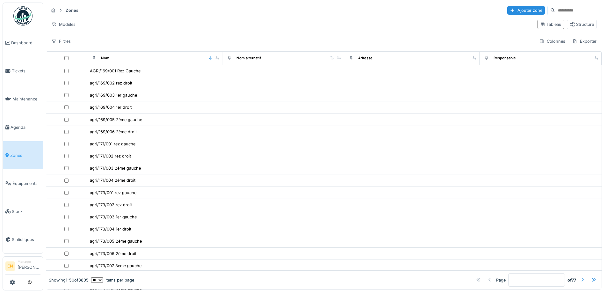
click at [562, 10] on input at bounding box center [577, 10] width 44 height 9
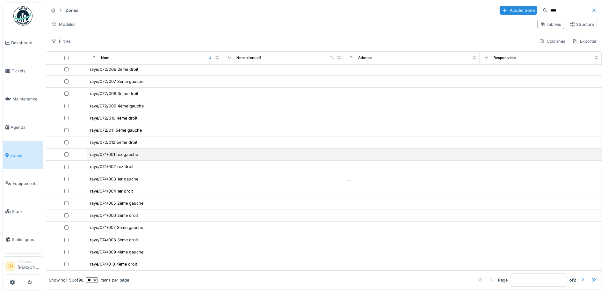
scroll to position [412, 0]
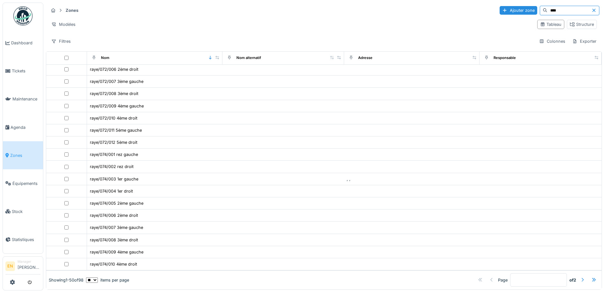
type input "****"
click at [580, 277] on div at bounding box center [582, 280] width 5 height 6
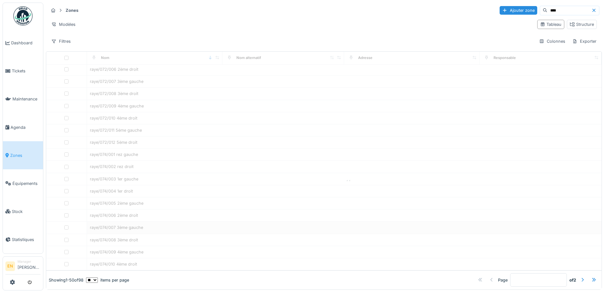
type input "*"
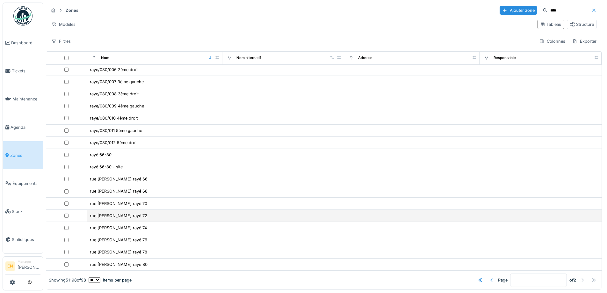
scroll to position [4, 0]
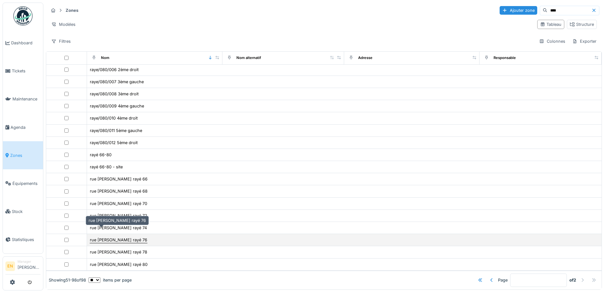
click at [108, 237] on div "rue [PERSON_NAME] rayé 76" at bounding box center [118, 240] width 57 height 6
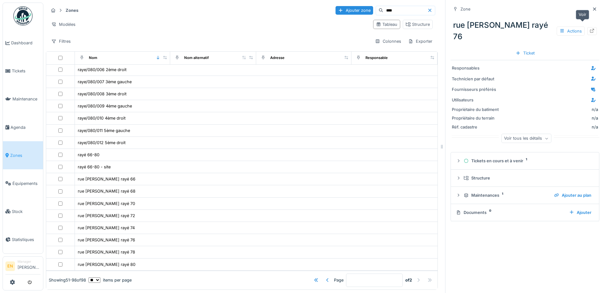
click at [590, 29] on icon at bounding box center [592, 31] width 5 height 4
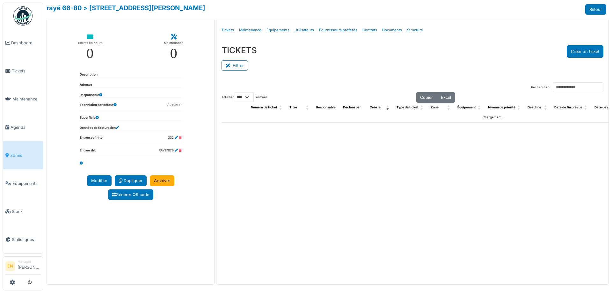
select select "***"
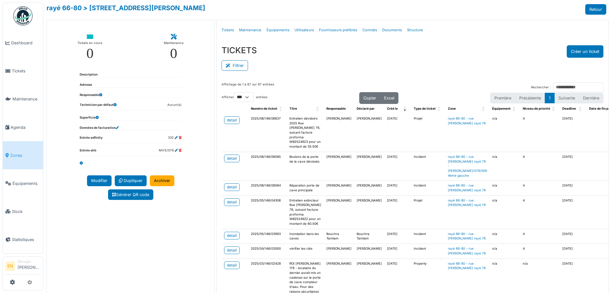
click at [156, 245] on div "Tickets en cours 0 Maintenance 0 Description Adresse Responsable Technicien par…" at bounding box center [131, 162] width 168 height 285
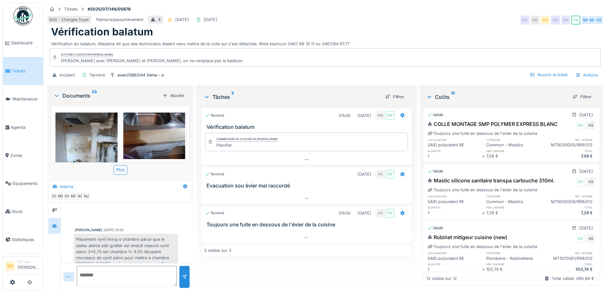
scroll to position [228, 0]
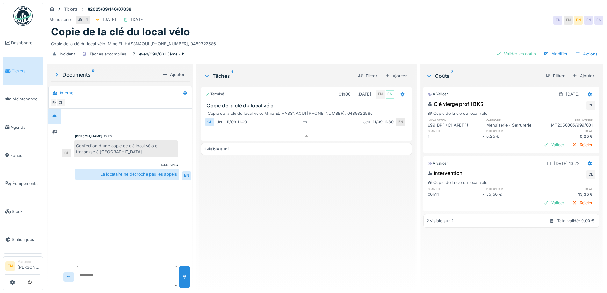
scroll to position [5, 0]
click at [296, 186] on div "Terminé 01h00 [DATE] EN EN Copie de la clé du local vélo Copie de la clé du loc…" at bounding box center [306, 184] width 211 height 201
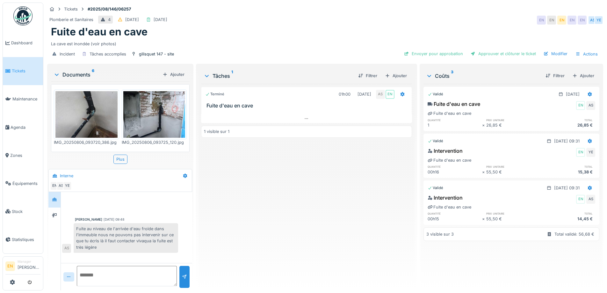
click at [401, 16] on div "Plomberie et Sanitaires 4 [DATE] [DATE] EN EN EN EN EN AS YE" at bounding box center [325, 19] width 556 height 11
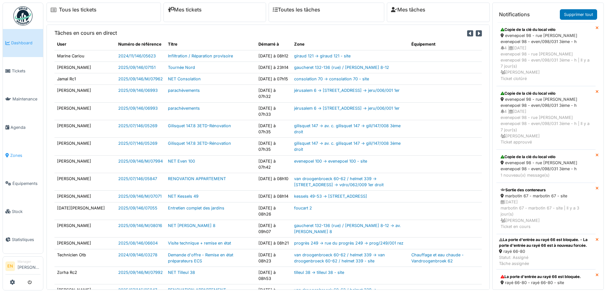
click at [16, 156] on link "Zones" at bounding box center [23, 155] width 40 height 28
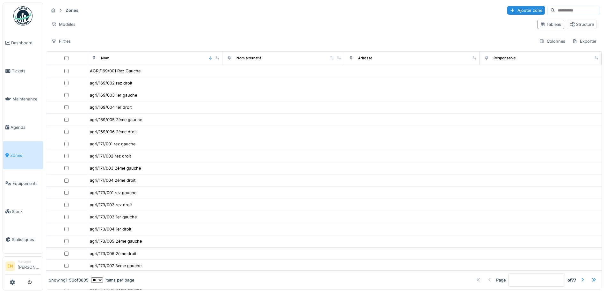
click at [574, 10] on input at bounding box center [577, 10] width 44 height 9
type input "****"
click at [553, 10] on input "****" at bounding box center [569, 10] width 44 height 9
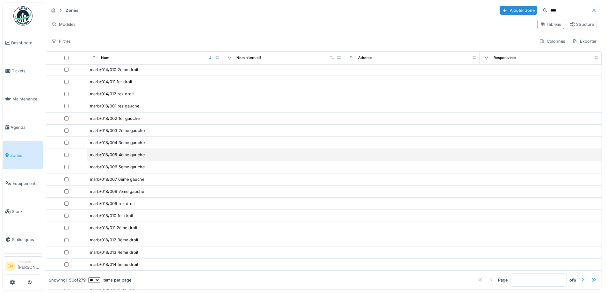
scroll to position [319, 0]
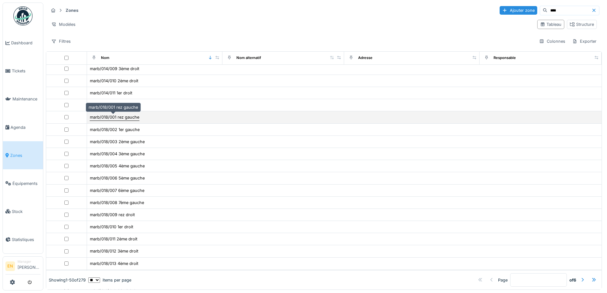
click at [121, 115] on div "marb/018/001 rez gauche" at bounding box center [114, 117] width 49 height 6
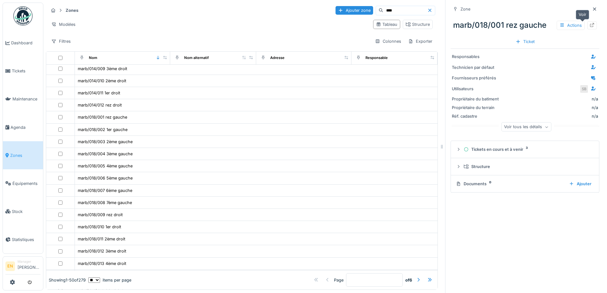
click at [590, 25] on icon at bounding box center [592, 25] width 5 height 4
